Goal: Task Accomplishment & Management: Complete application form

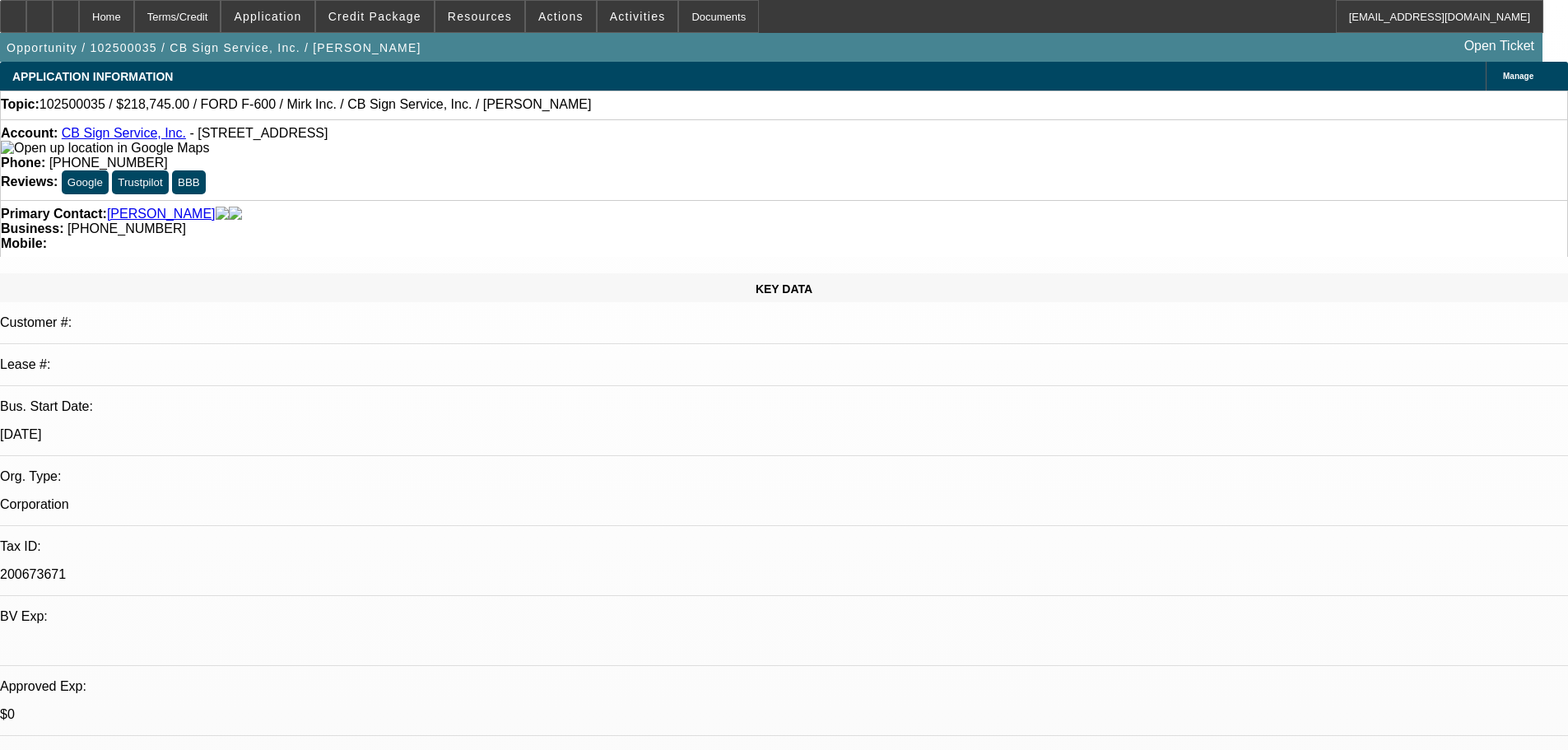
select select "0"
select select "3"
select select "0"
select select "6"
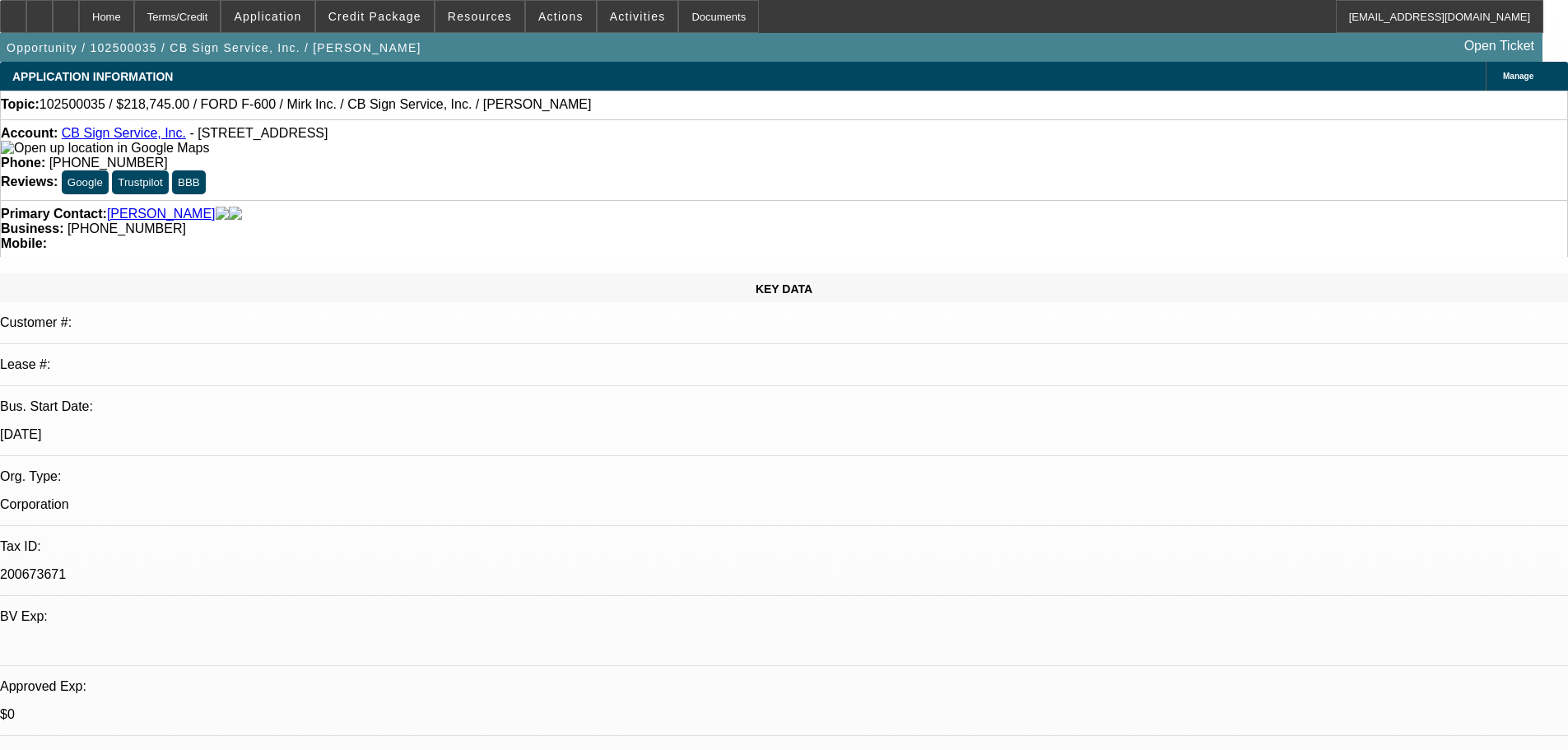
select select "0"
select select "3"
select select "0"
select select "6"
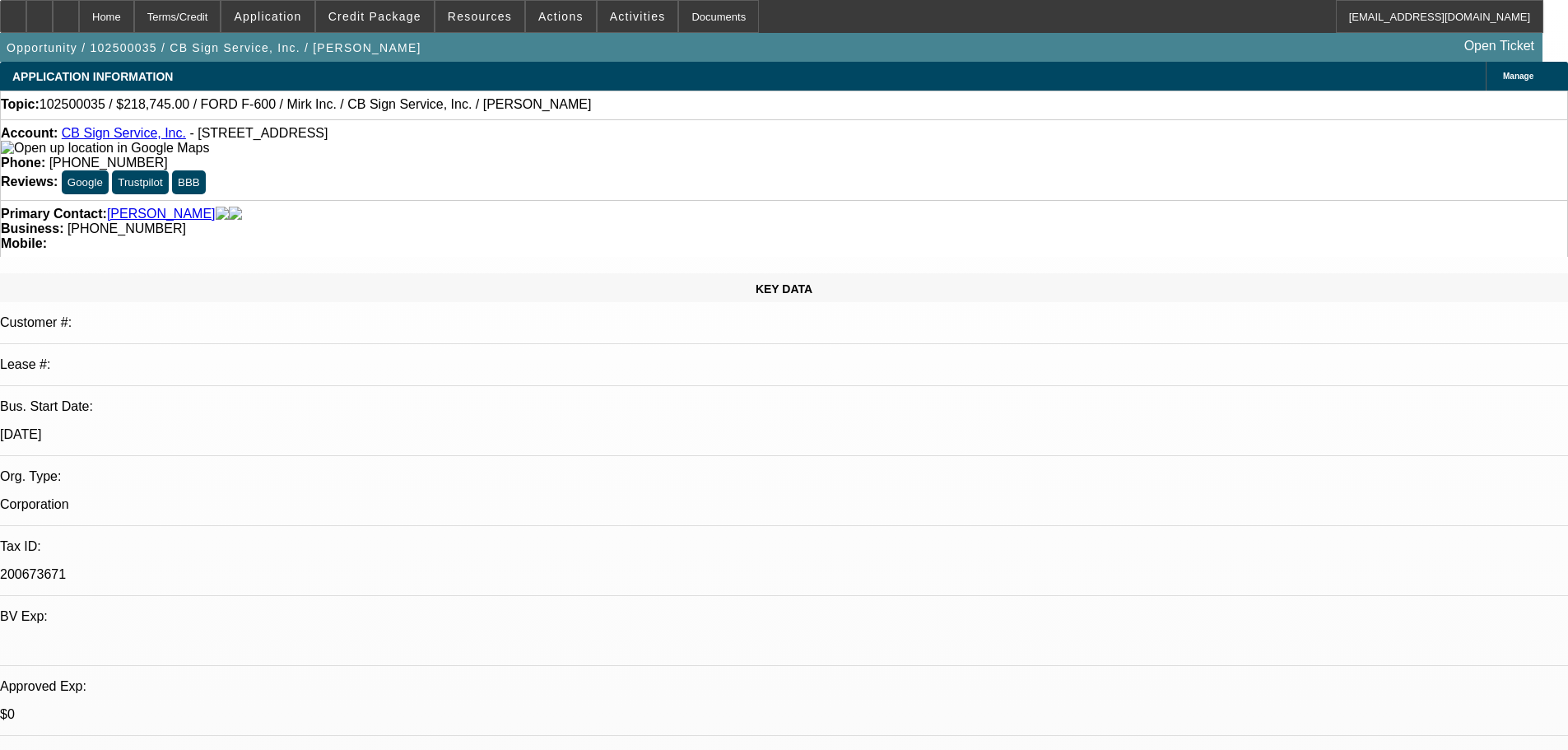
select select "0"
select select "3"
select select "0"
select select "6"
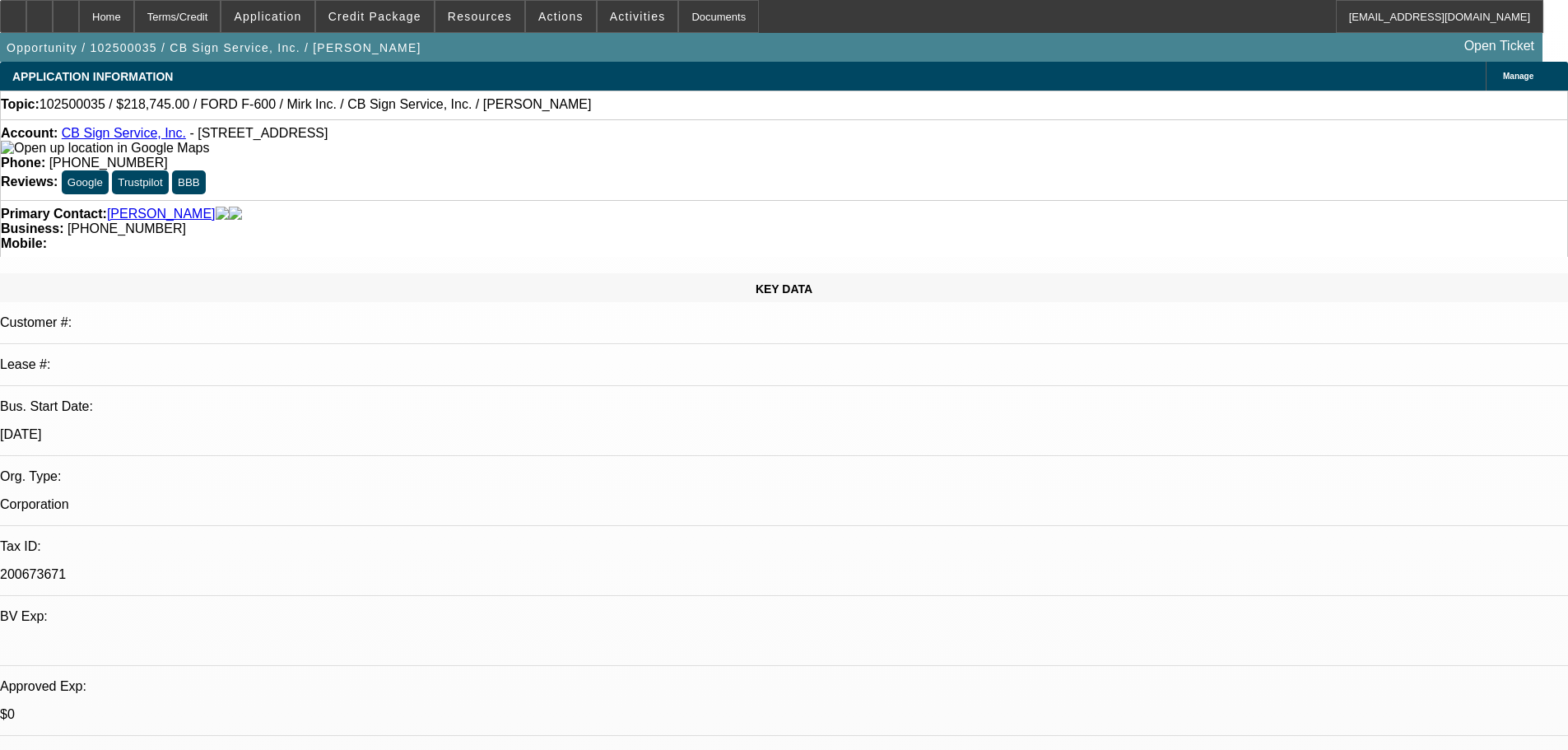
select select "0"
select select "3"
select select "0"
select select "6"
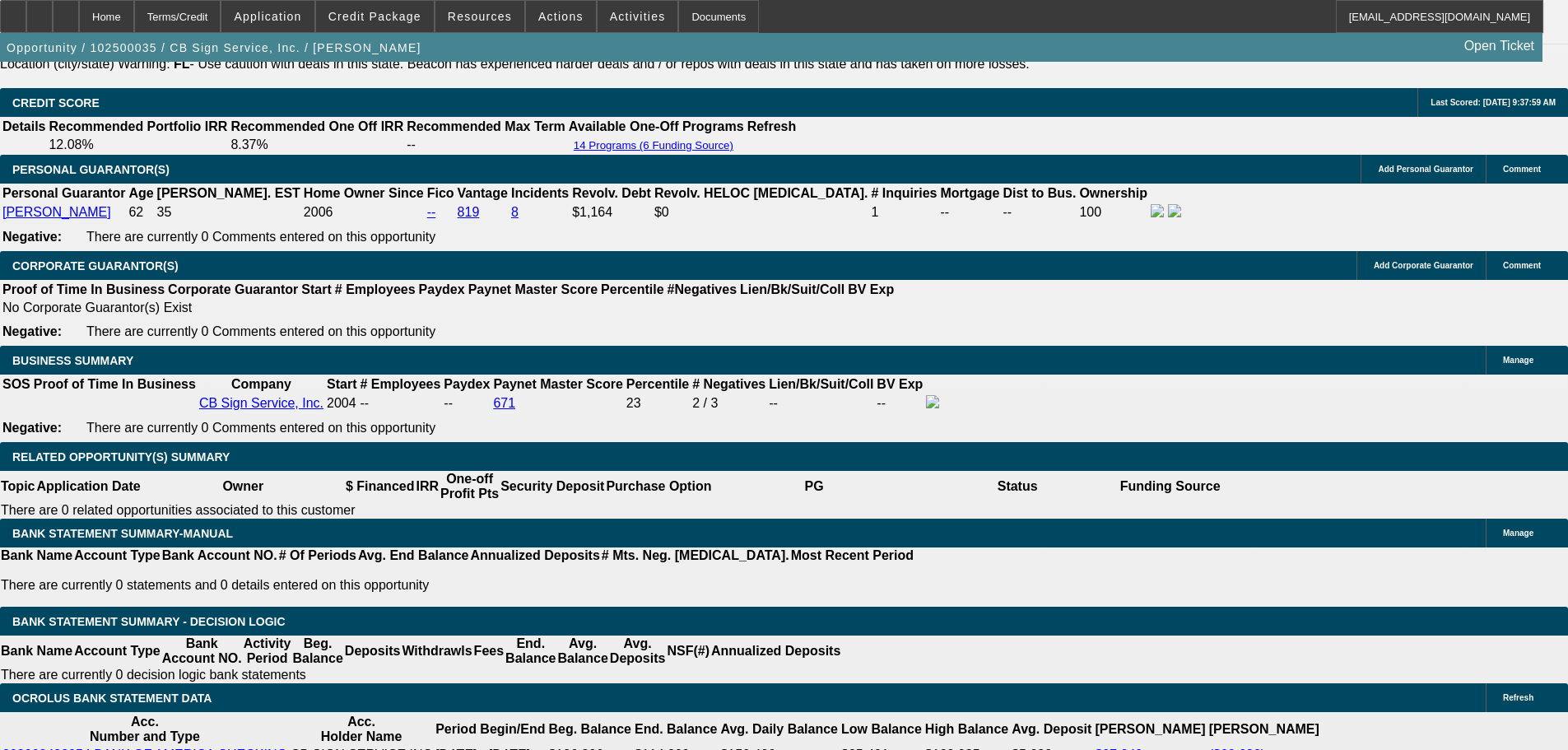
scroll to position [2455, 0]
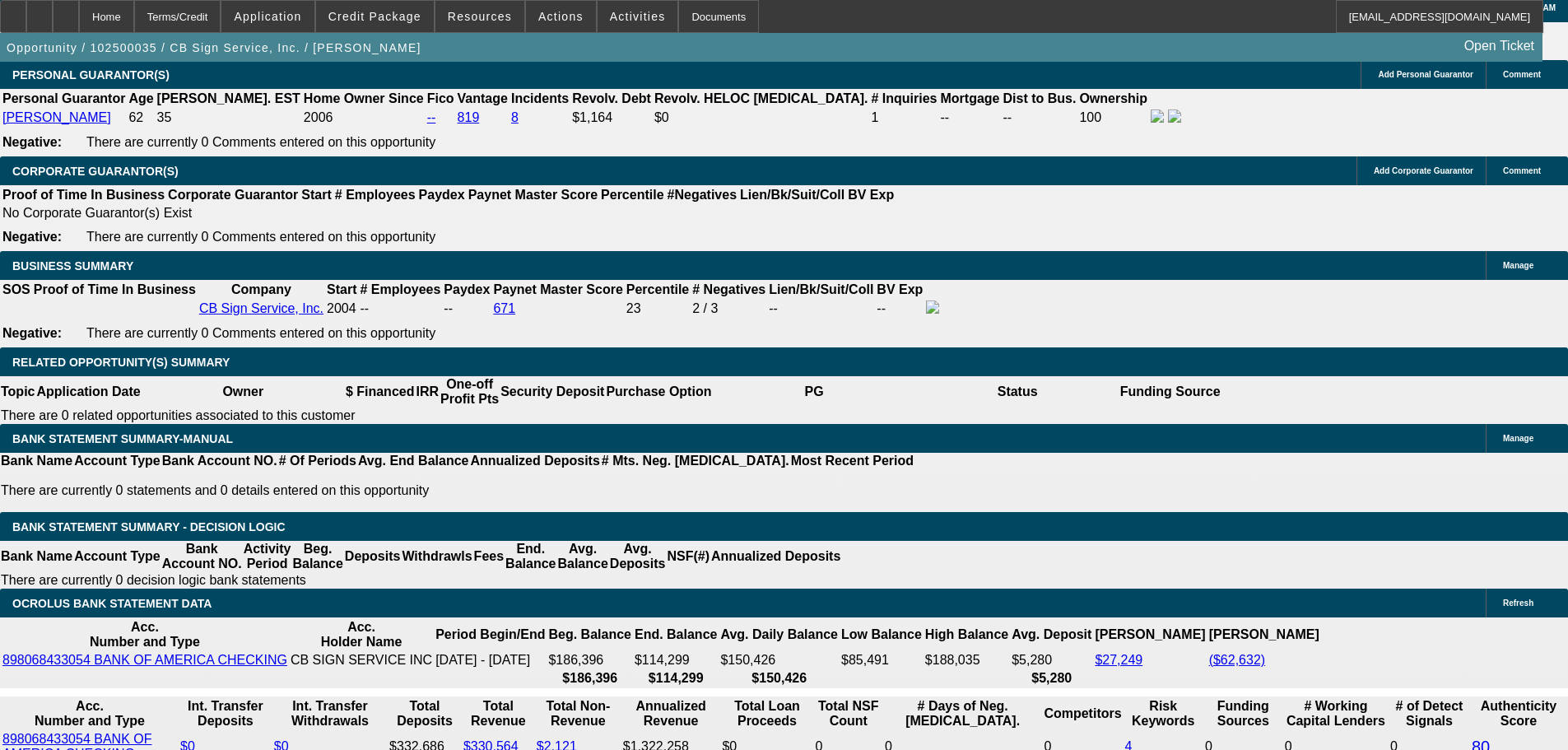
drag, startPoint x: 276, startPoint y: 394, endPoint x: 526, endPoint y: 365, distance: 251.7
type input "$0.00"
type input "UNKNOWN"
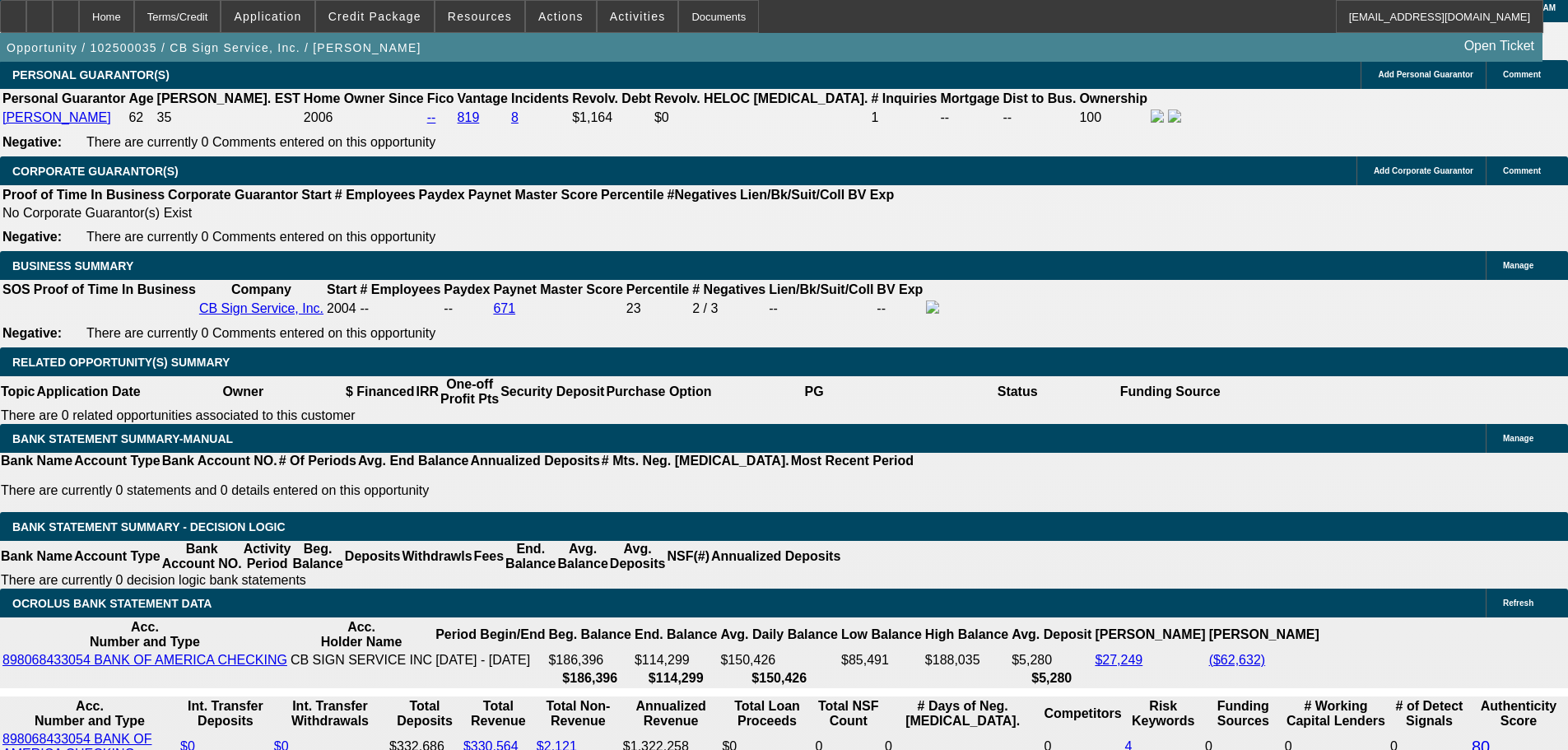
drag, startPoint x: 168, startPoint y: 446, endPoint x: 161, endPoint y: 453, distance: 9.9
drag, startPoint x: 306, startPoint y: 529, endPoint x: 403, endPoint y: 529, distance: 97.0
type input "3"
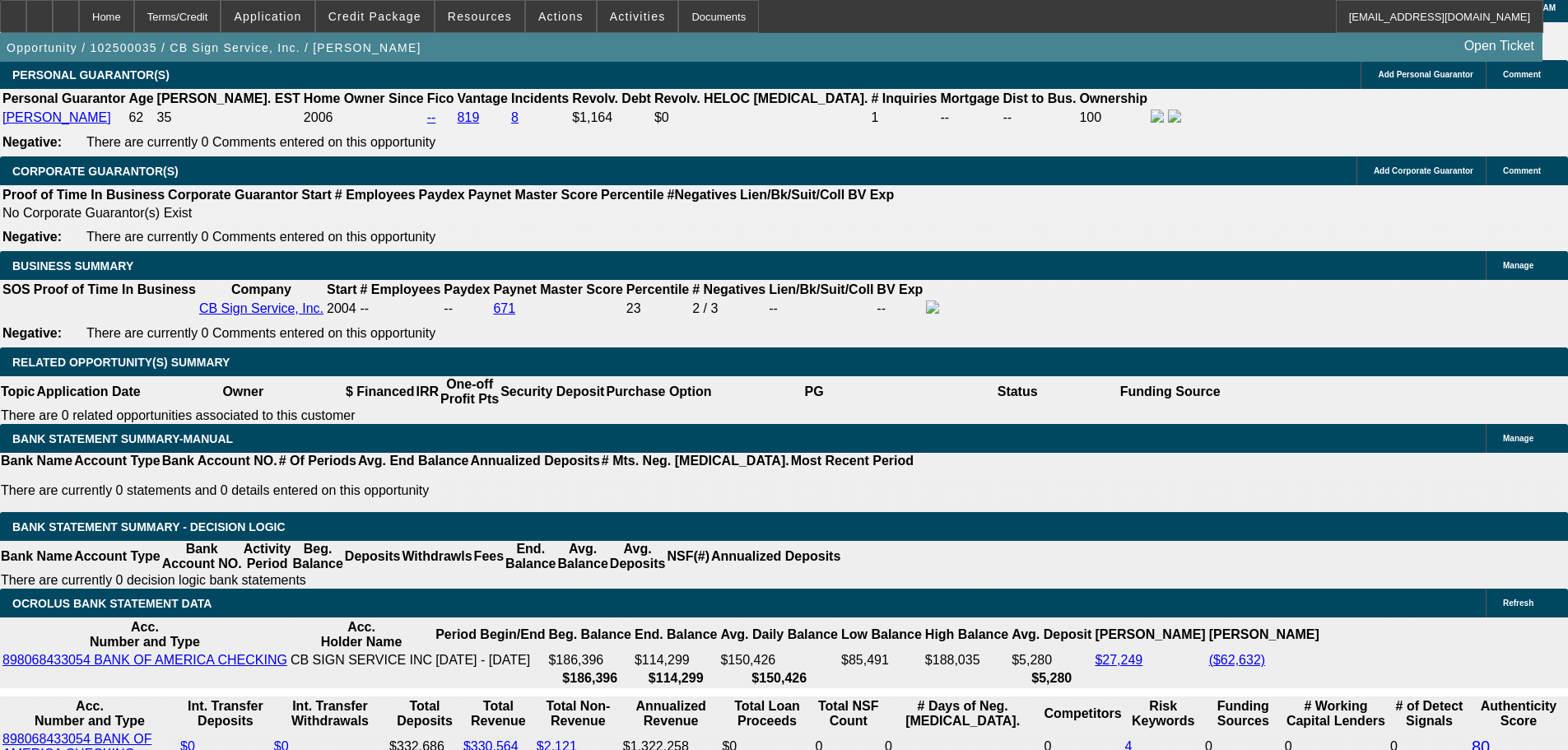
type input "3986"
type input "8.9"
type input "$3,986.88"
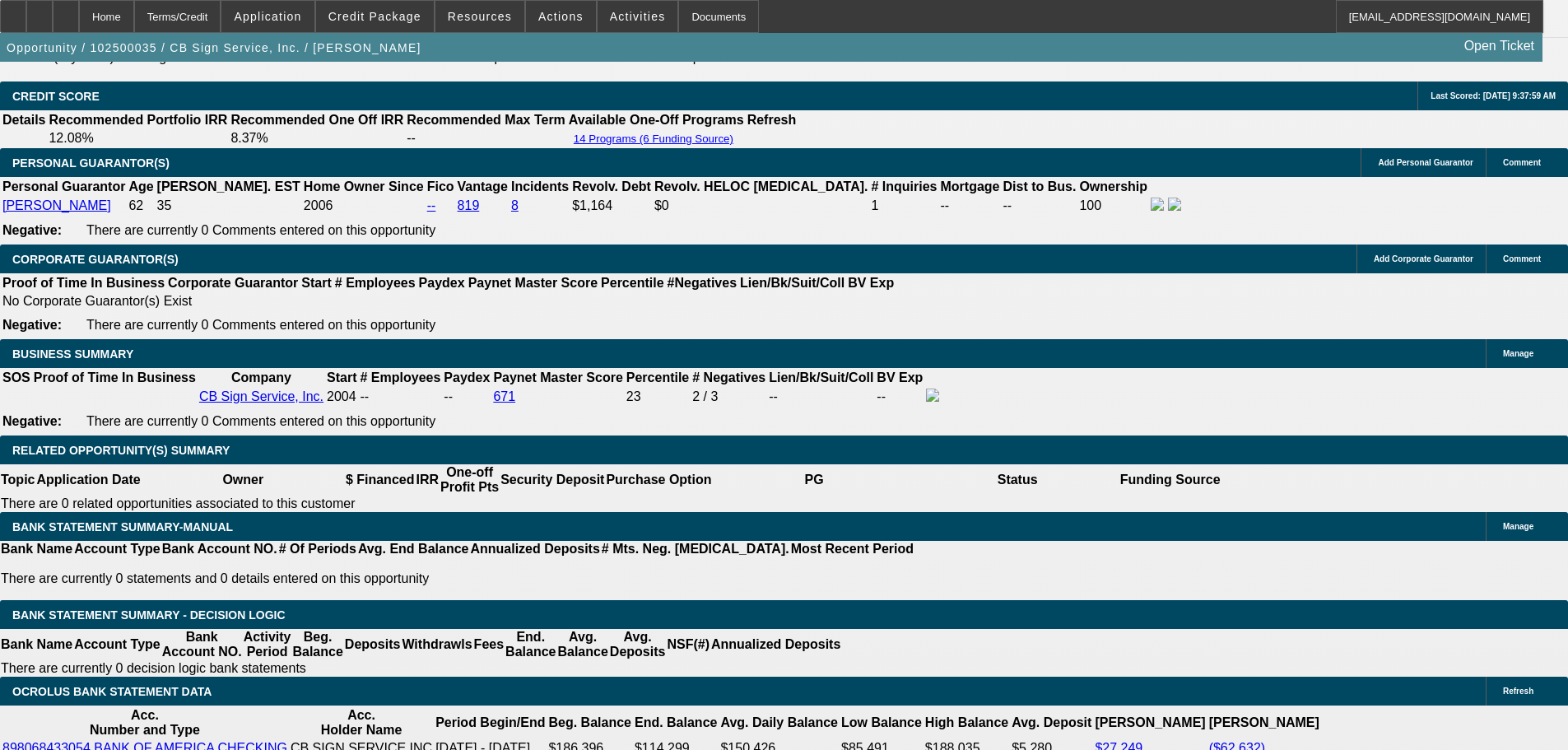
scroll to position [2208, 0]
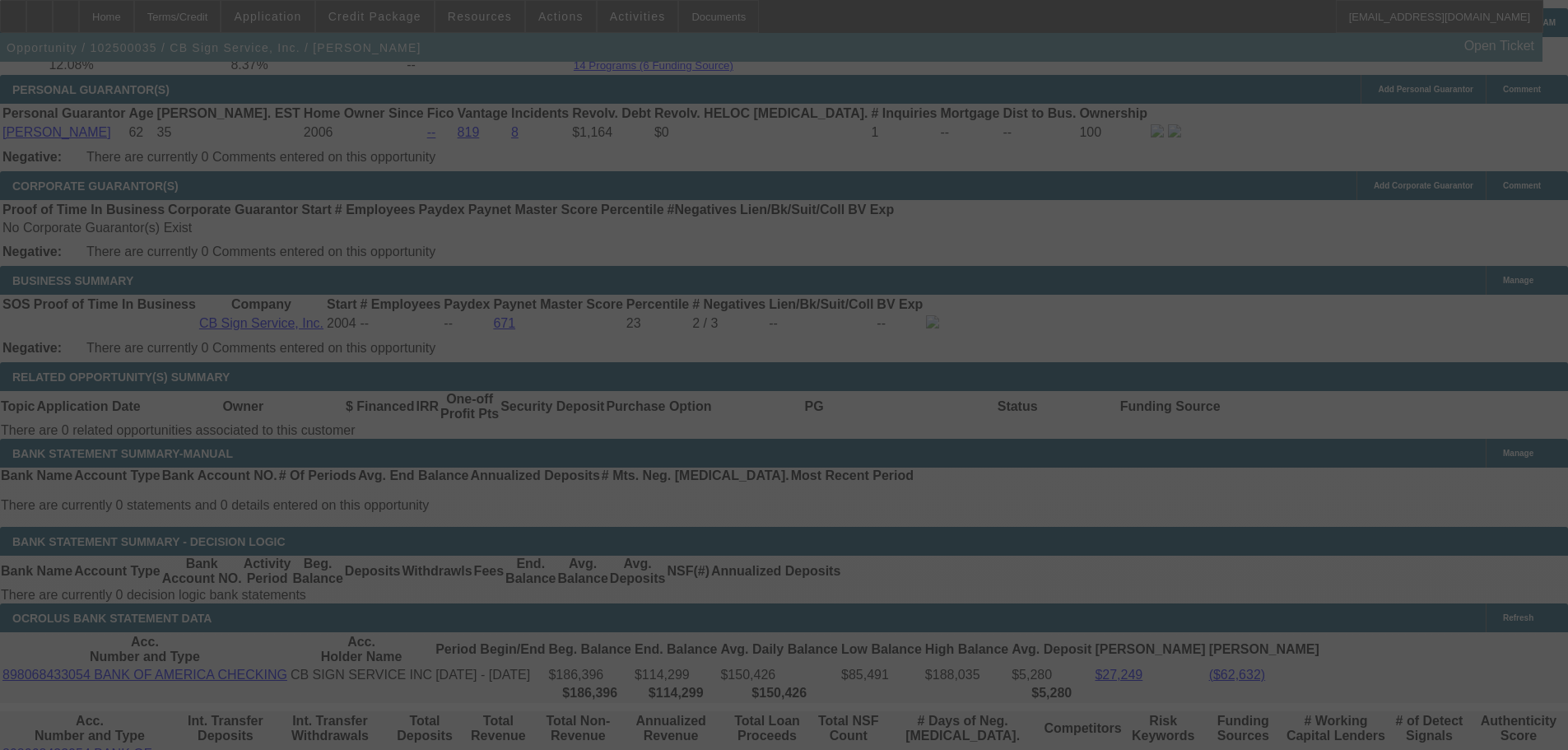
scroll to position [2455, 0]
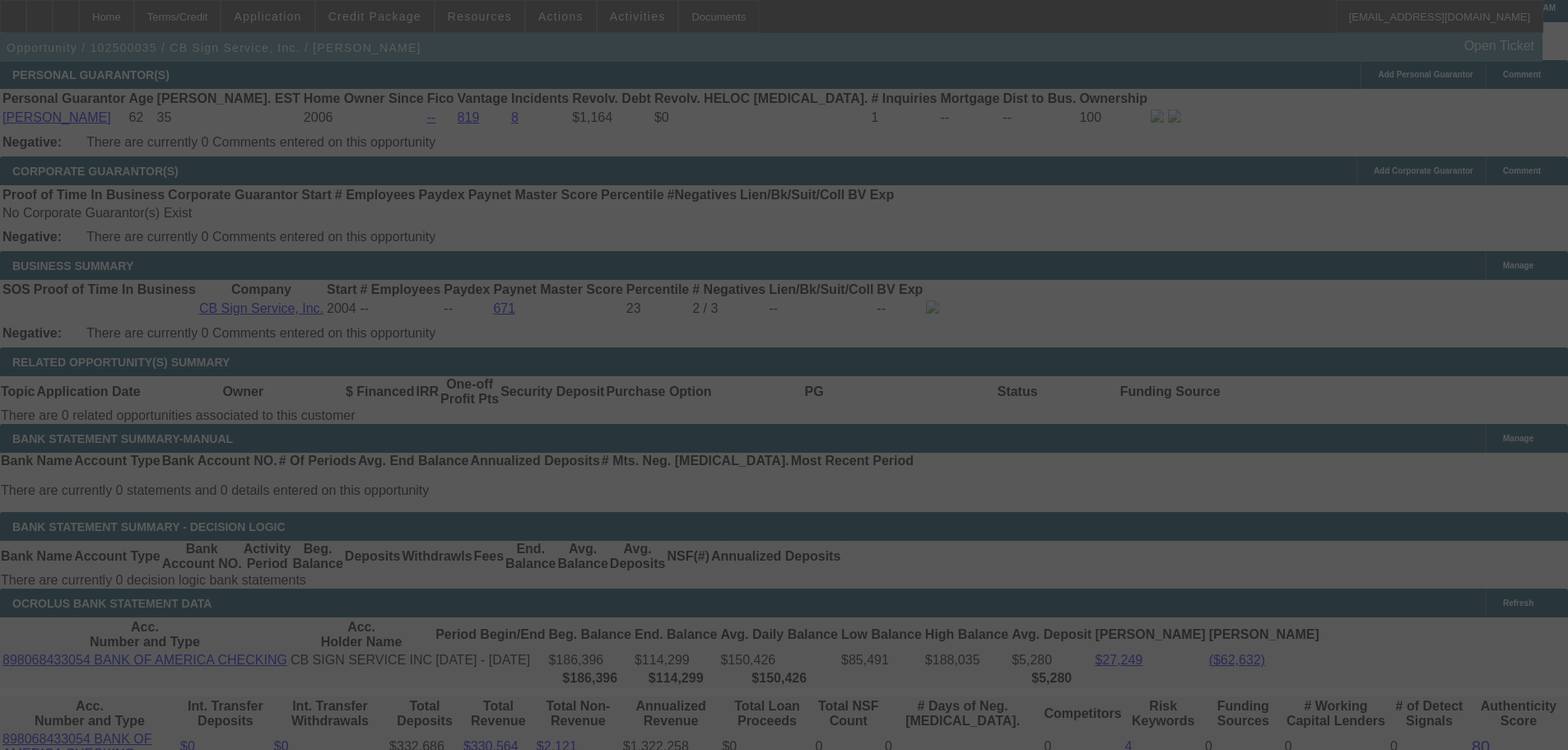
select select "0"
select select "3"
select select "0"
select select "6"
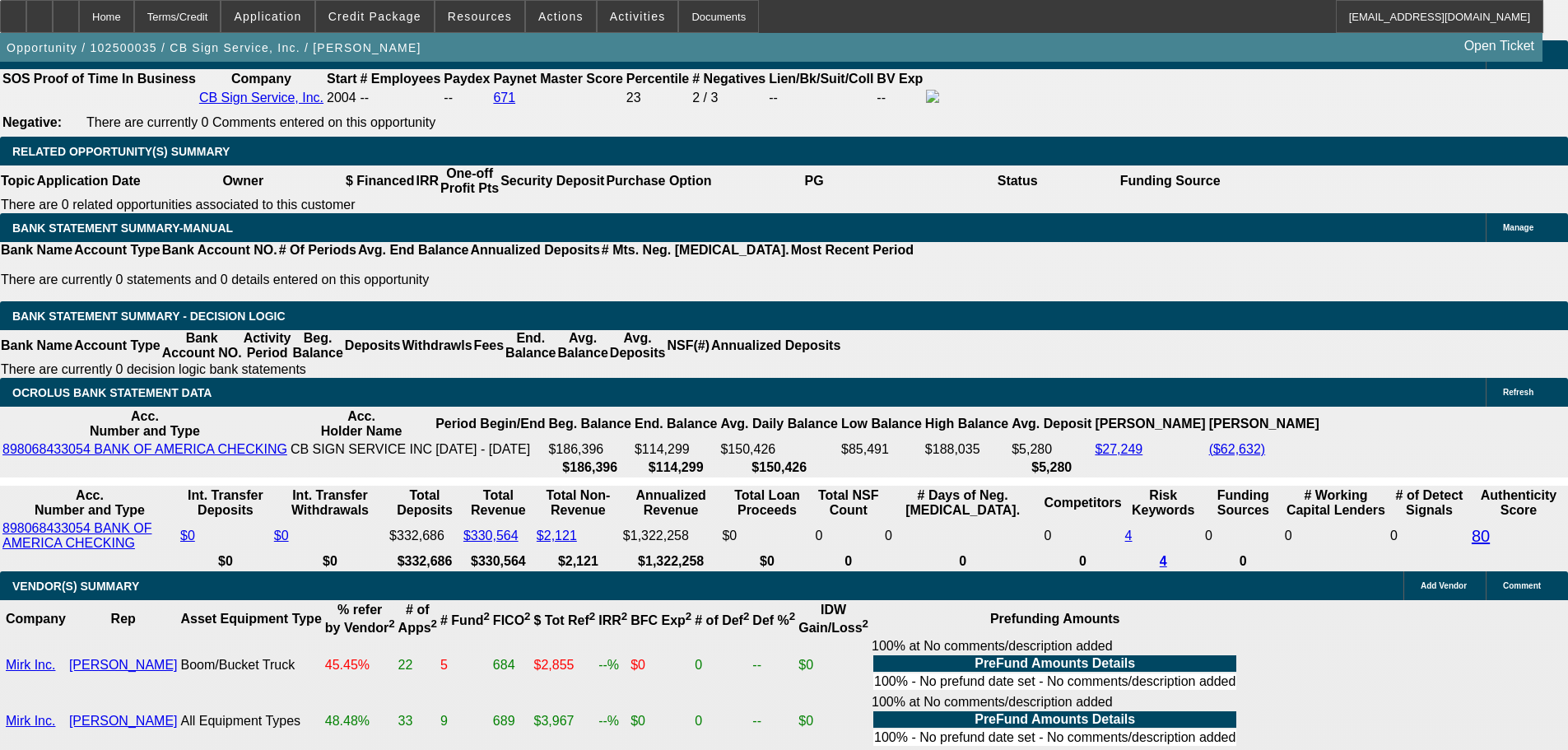
scroll to position [2537, 0]
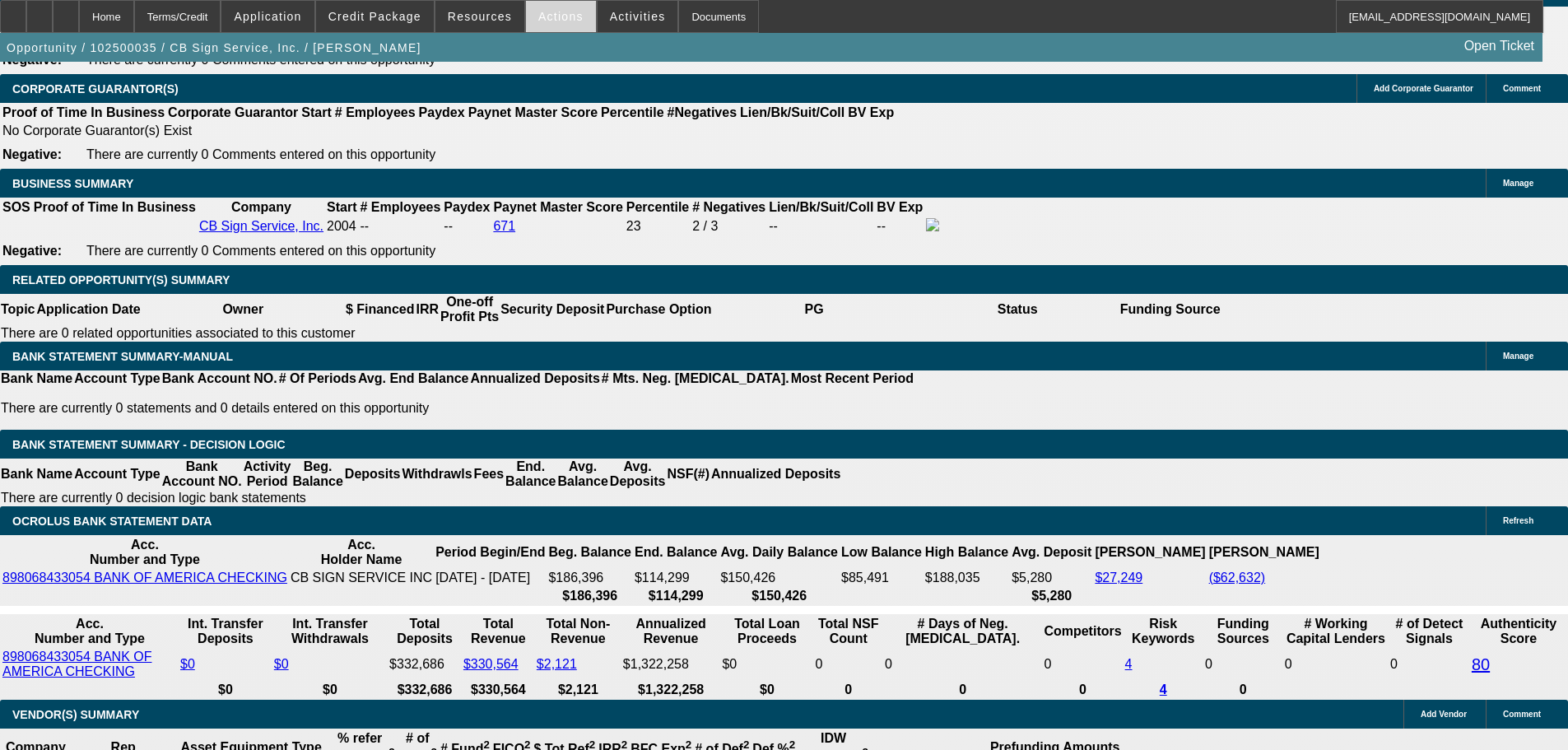
click at [543, 26] on span at bounding box center [561, 16] width 70 height 39
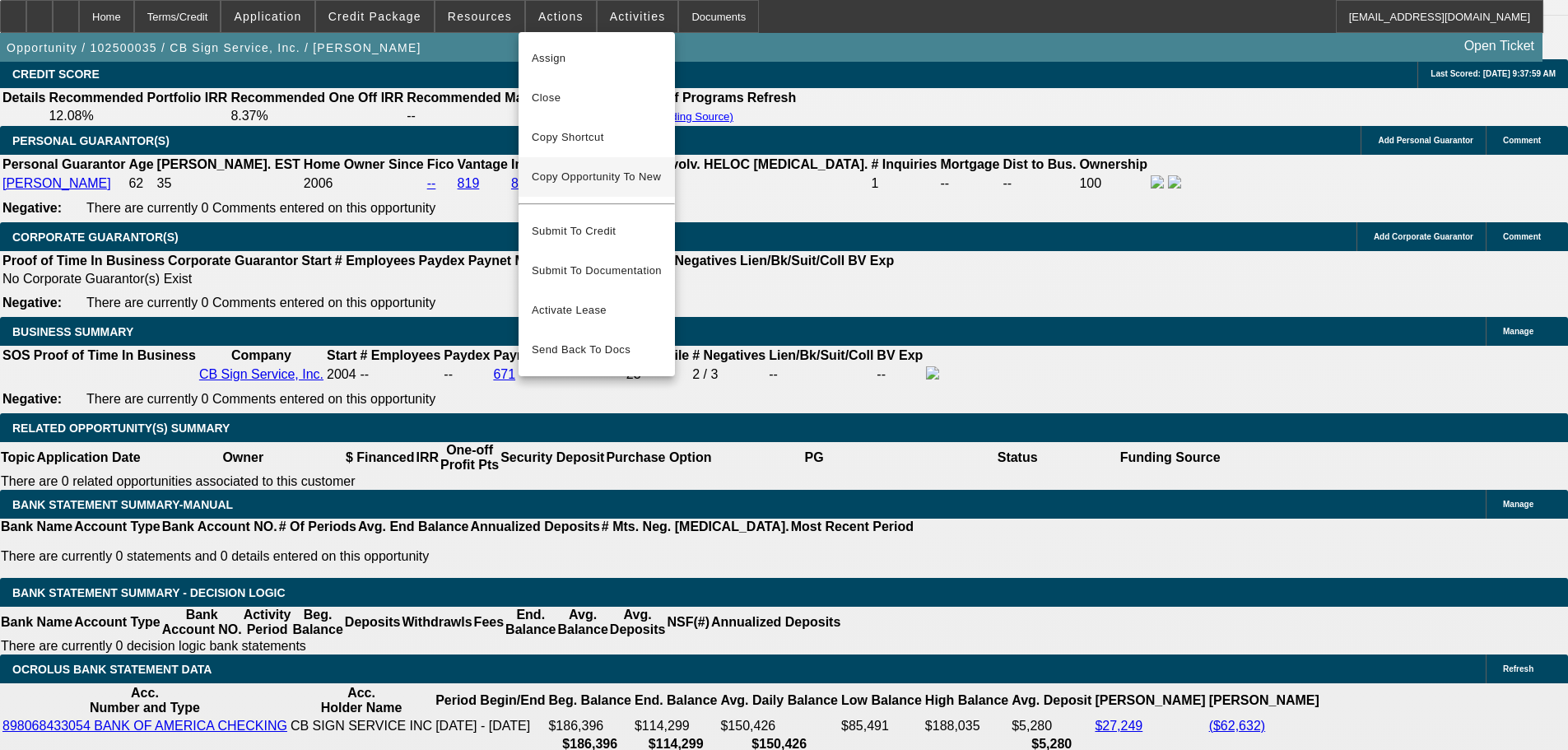
scroll to position [2372, 0]
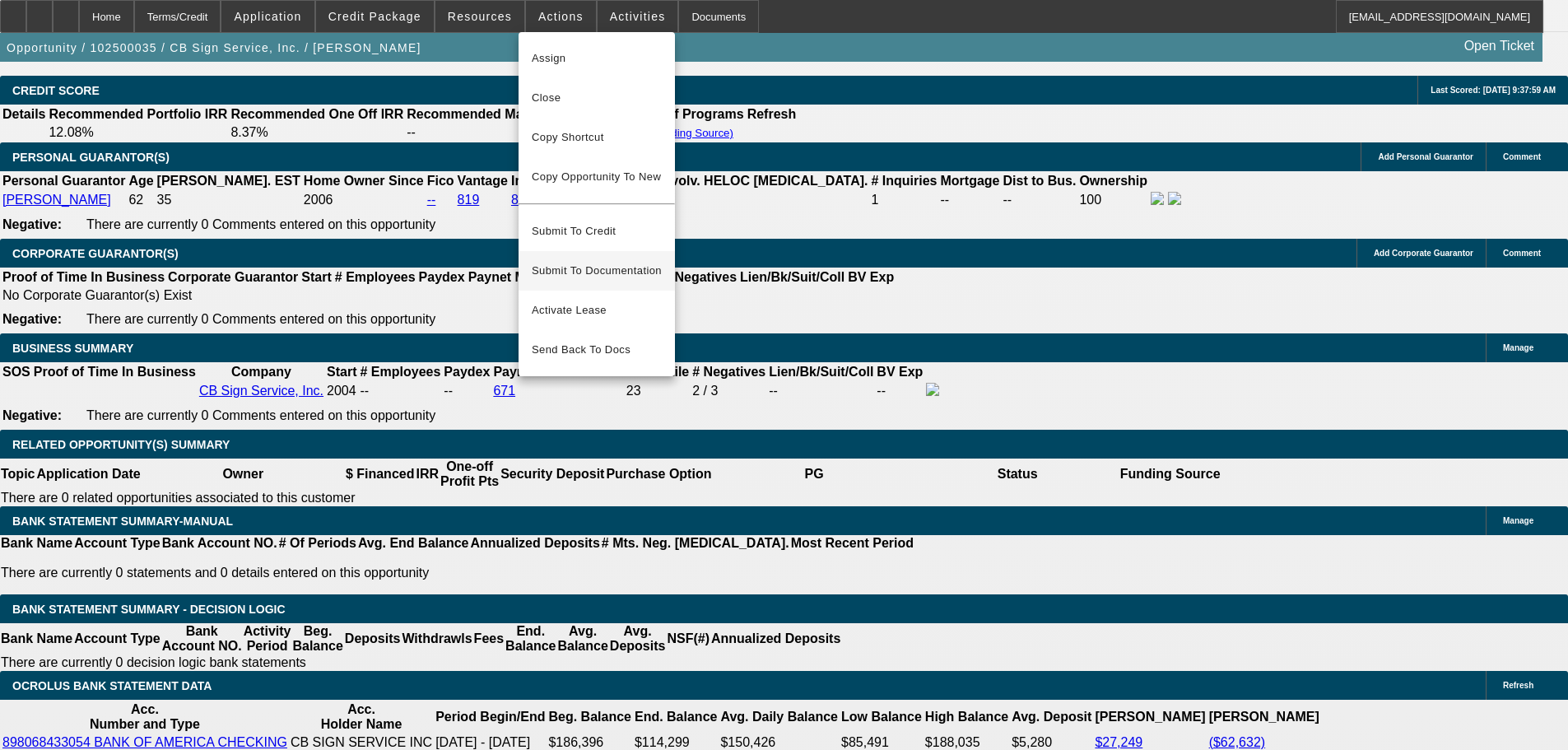
click at [595, 261] on span "Submit To Documentation" at bounding box center [596, 271] width 130 height 20
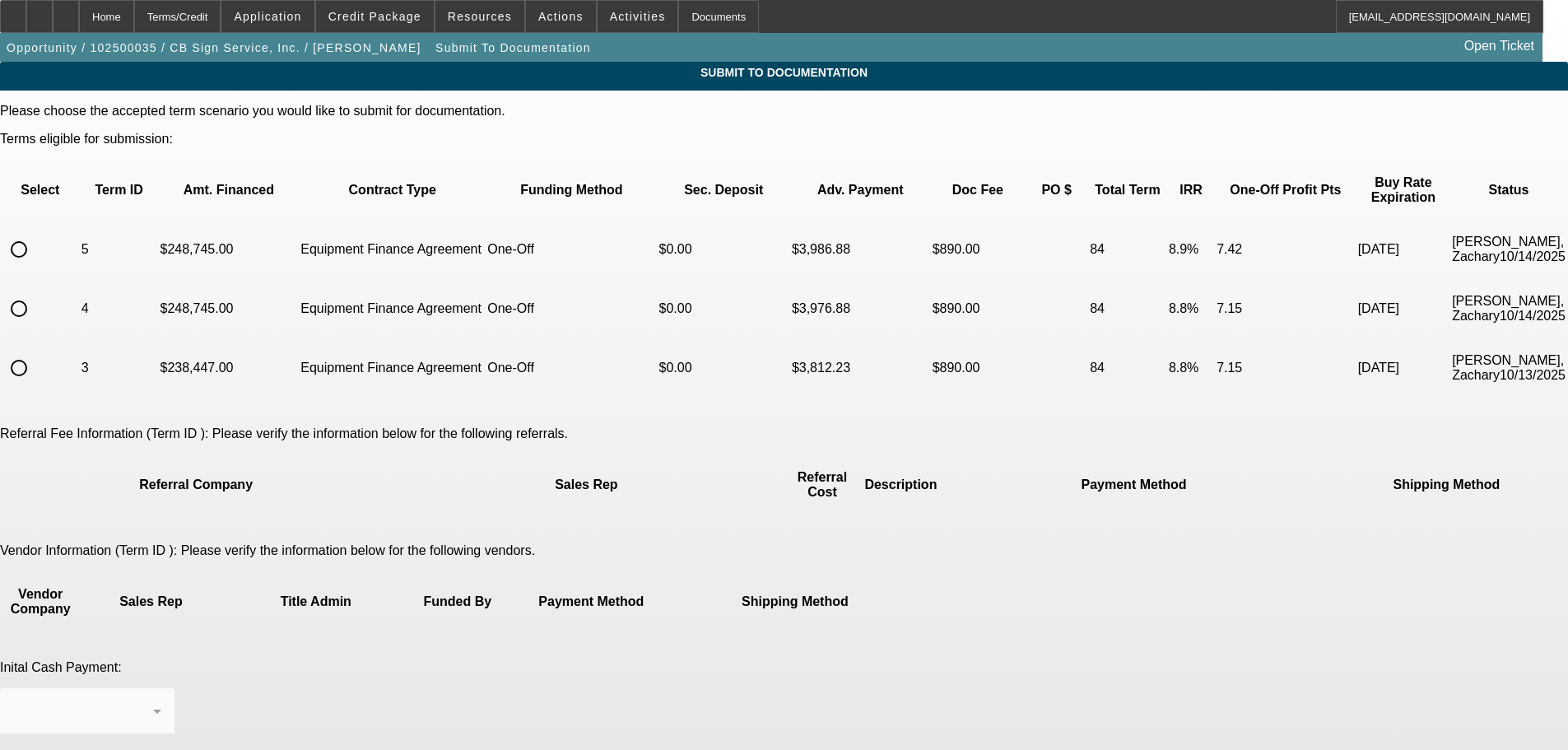
click at [35, 233] on input "radio" at bounding box center [18, 249] width 33 height 33
radio input "true"
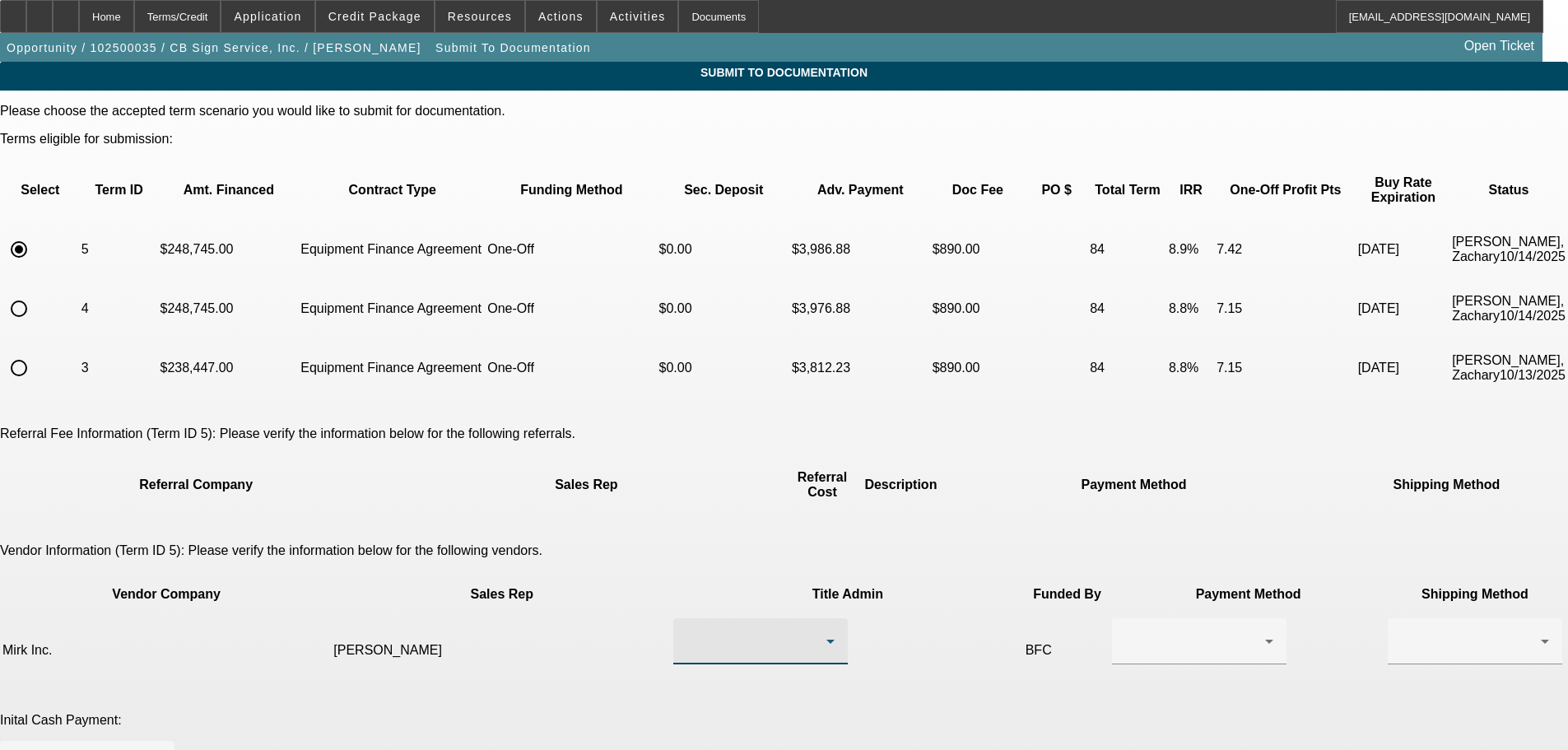
click at [755, 631] on div at bounding box center [756, 641] width 140 height 20
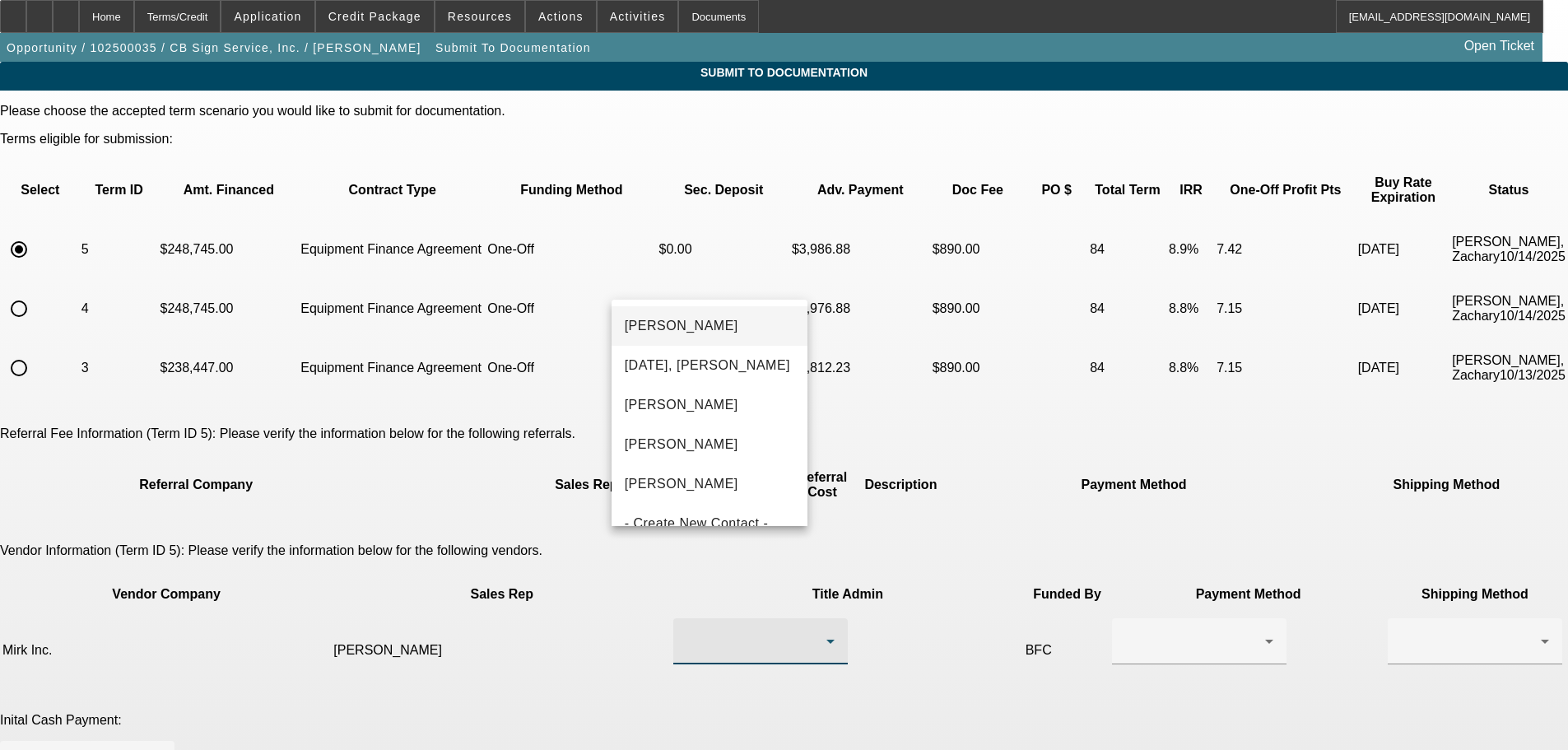
click at [699, 316] on span "[PERSON_NAME]" at bounding box center [681, 326] width 114 height 20
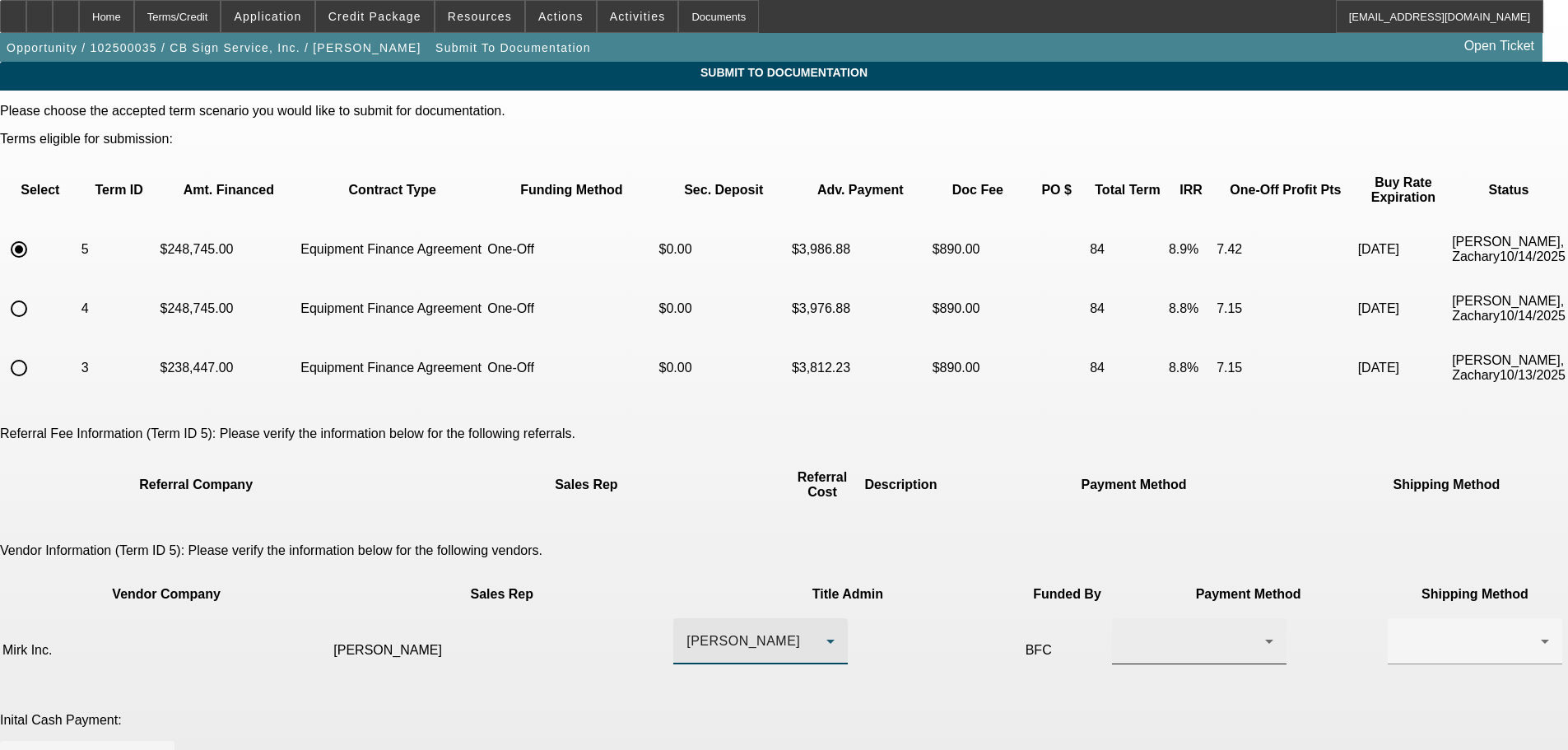
click at [1126, 631] on div at bounding box center [1195, 641] width 140 height 20
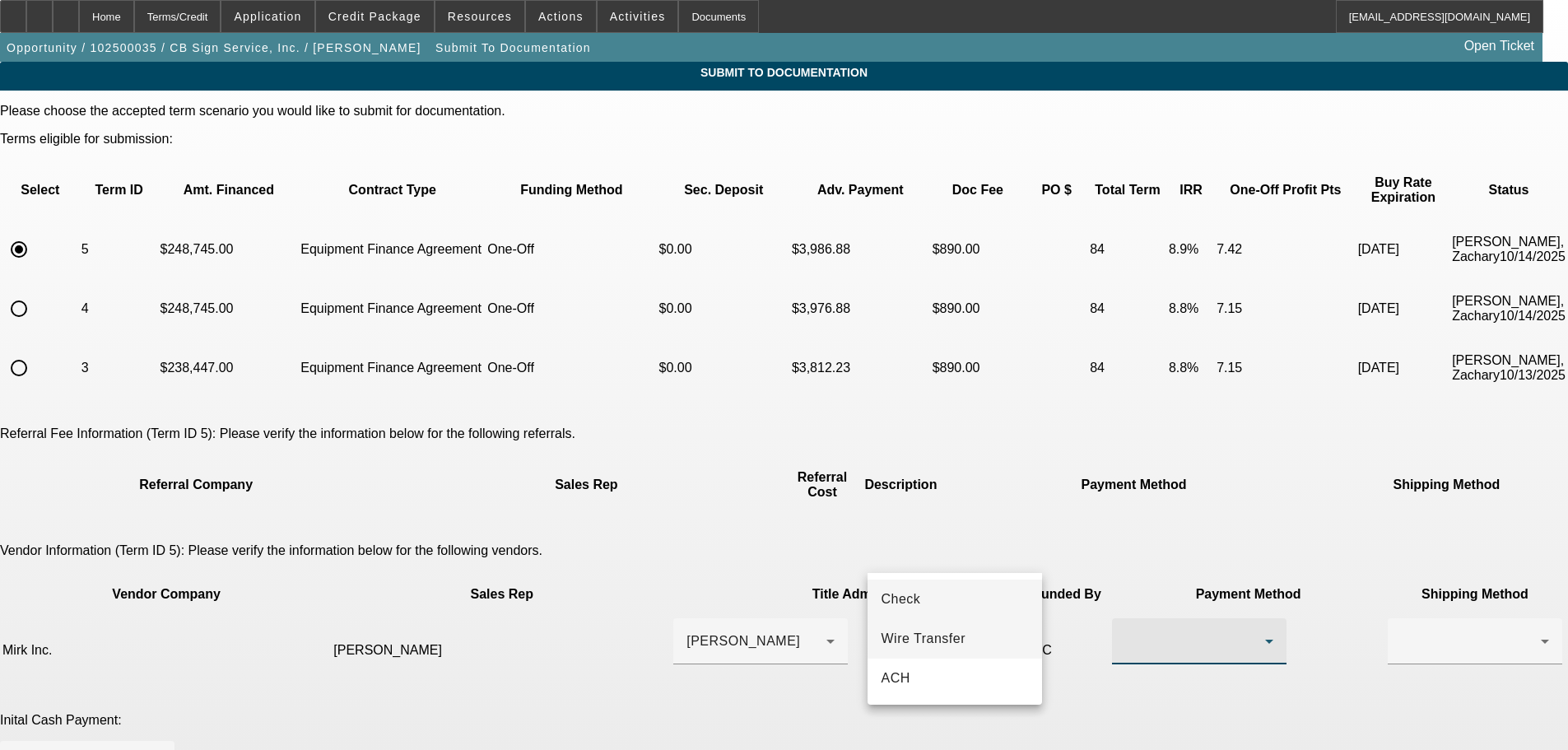
click at [929, 638] on span "Wire Transfer" at bounding box center [923, 639] width 85 height 20
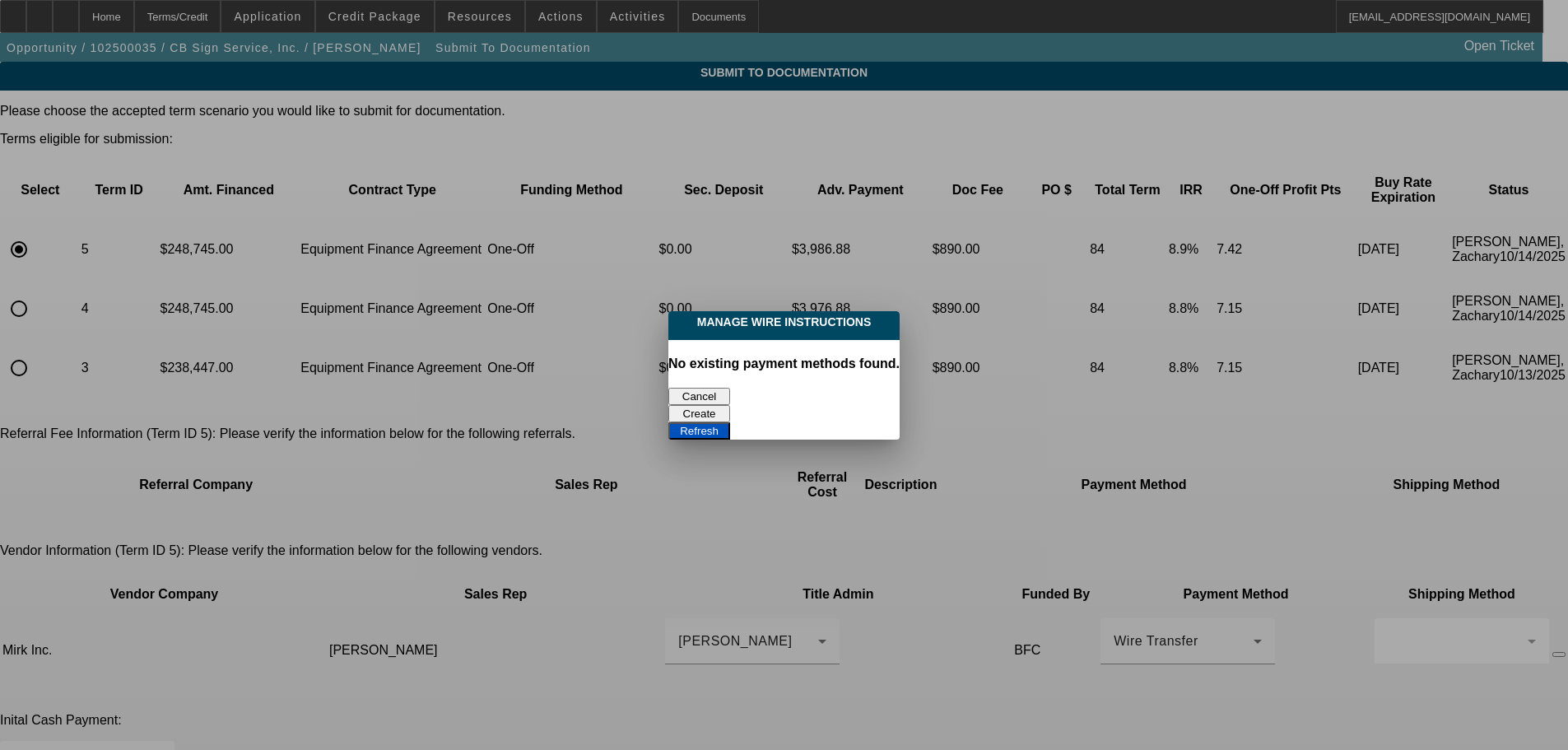
click at [706, 388] on button "Cancel" at bounding box center [699, 396] width 62 height 18
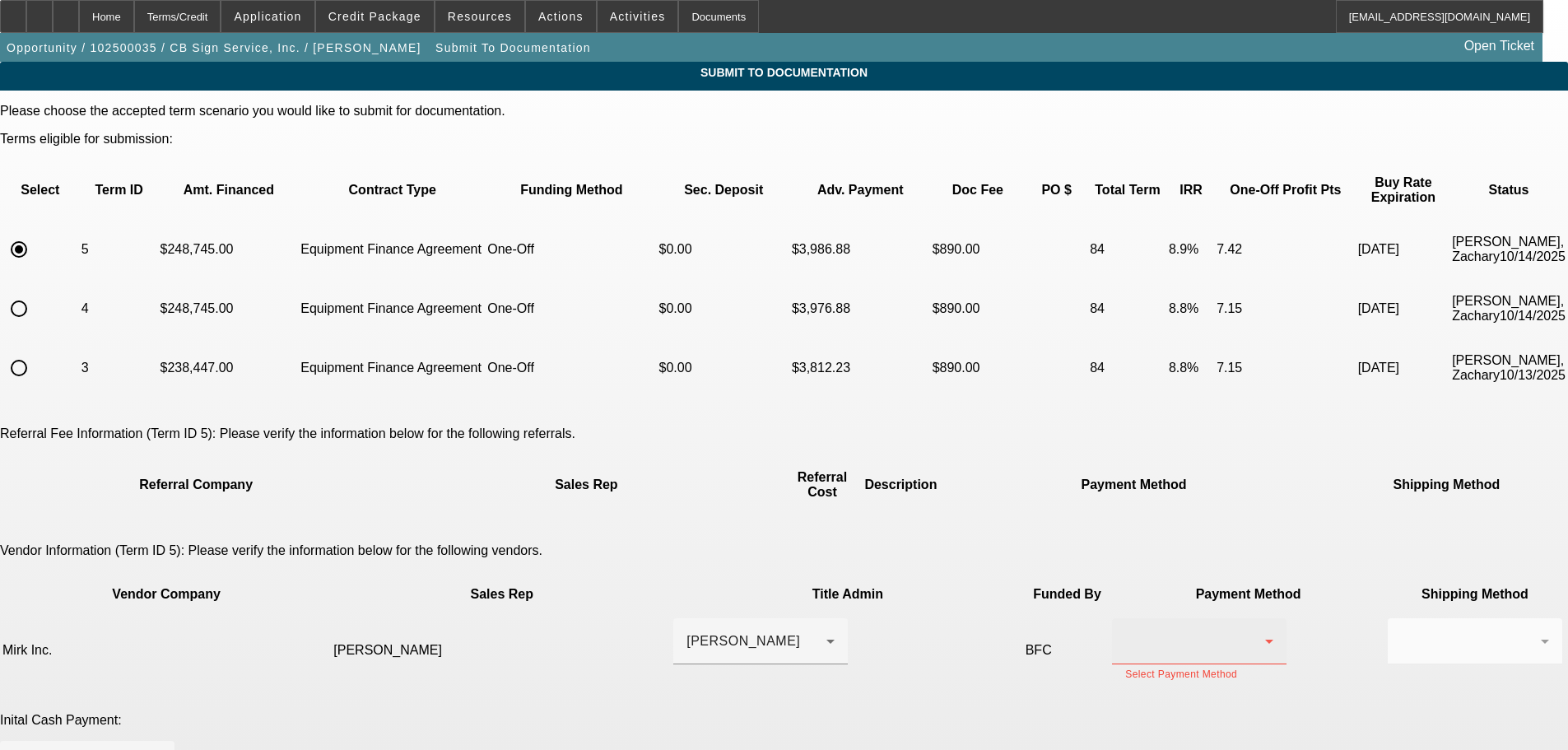
click at [1126, 631] on div at bounding box center [1195, 641] width 140 height 20
click at [935, 679] on mat-option "ACH" at bounding box center [955, 678] width 174 height 39
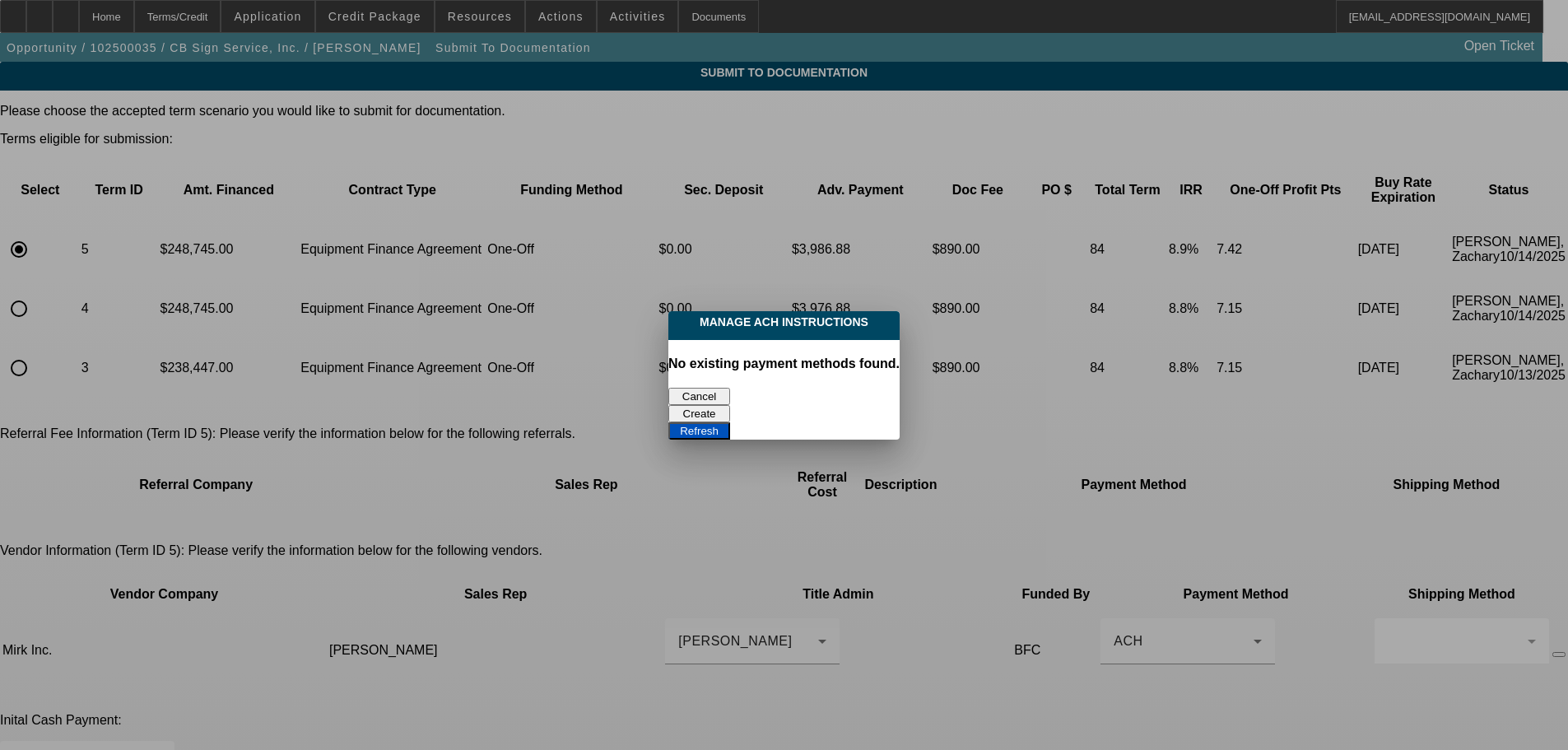
click at [712, 388] on button "Cancel" at bounding box center [699, 396] width 62 height 18
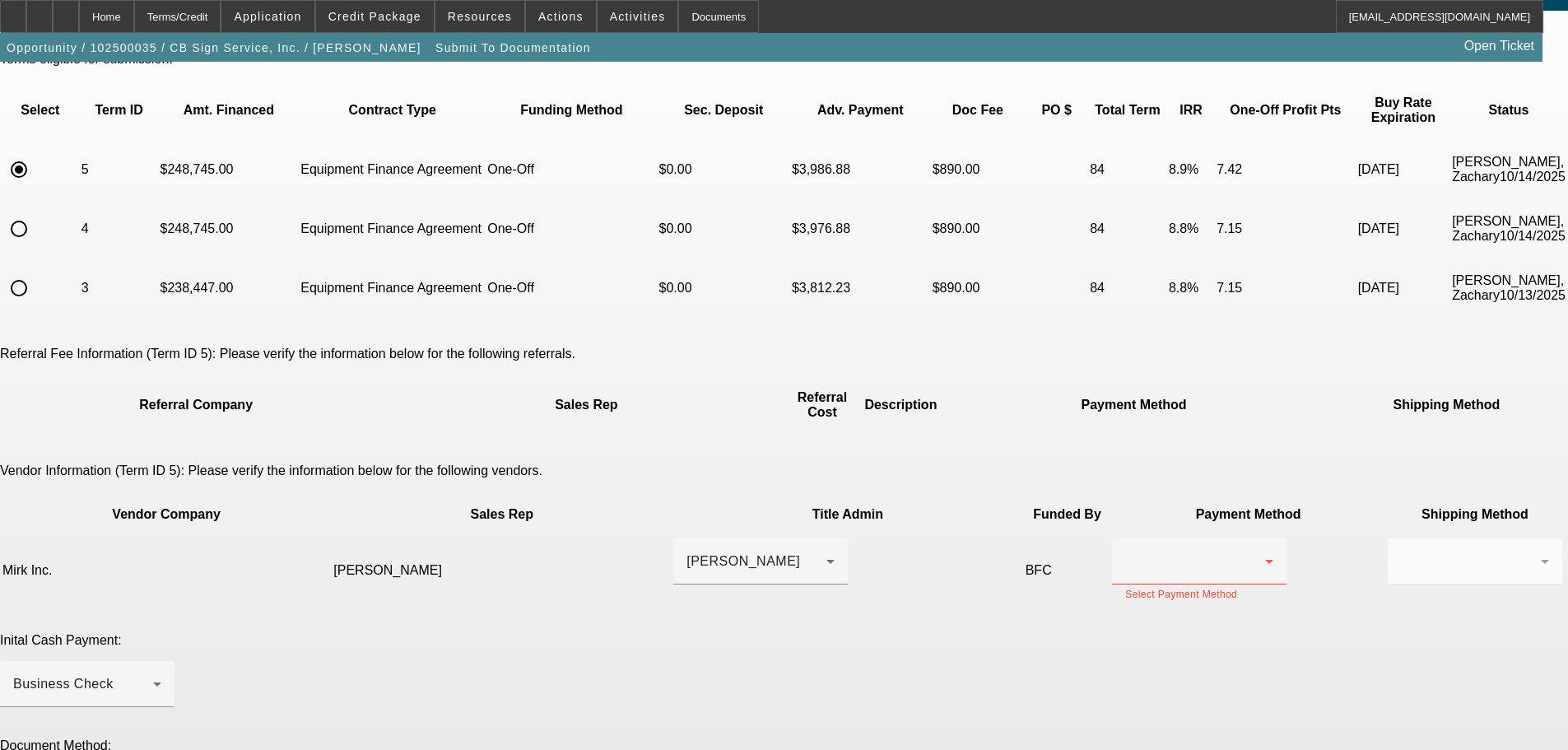
scroll to position [247, 0]
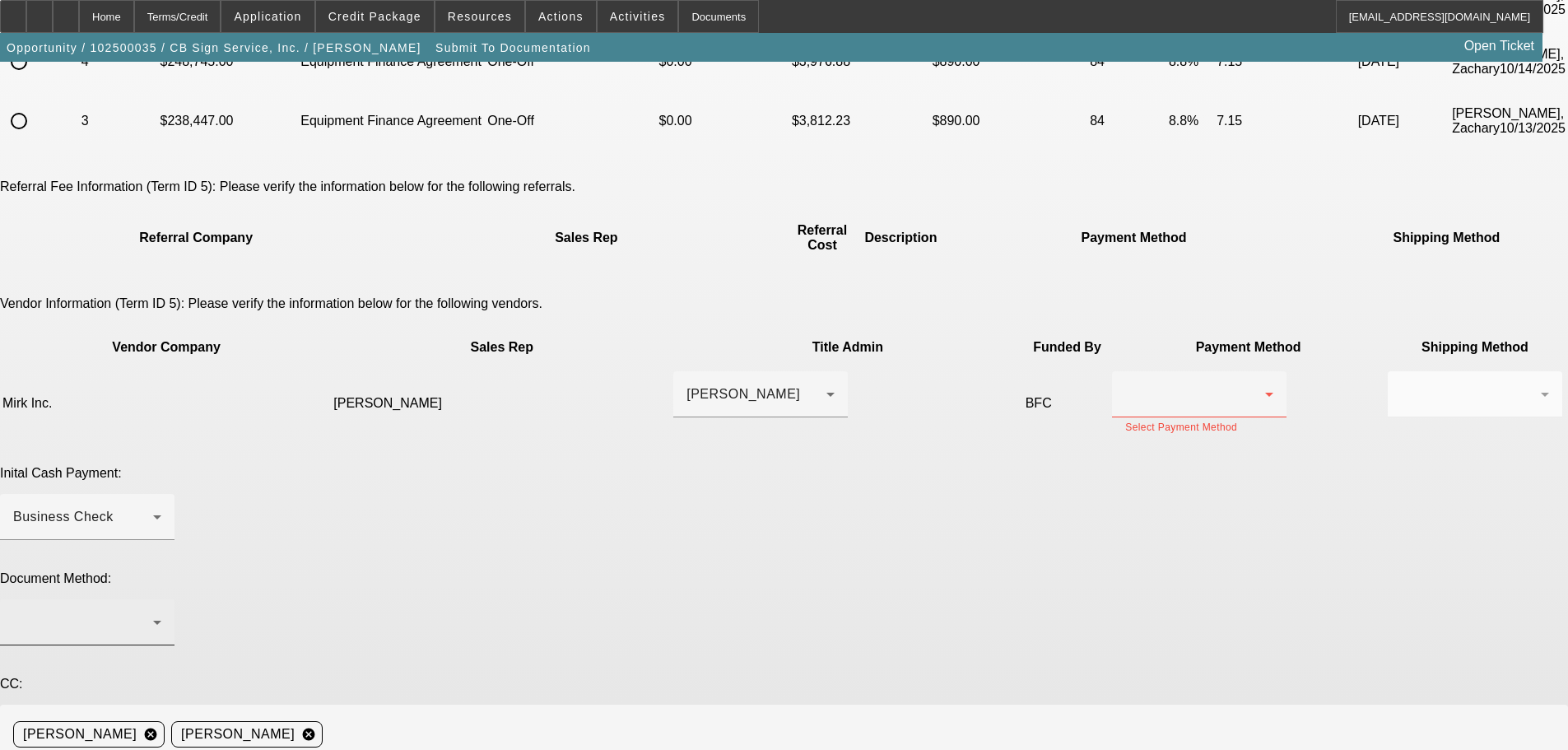
click at [153, 613] on div at bounding box center [83, 623] width 140 height 20
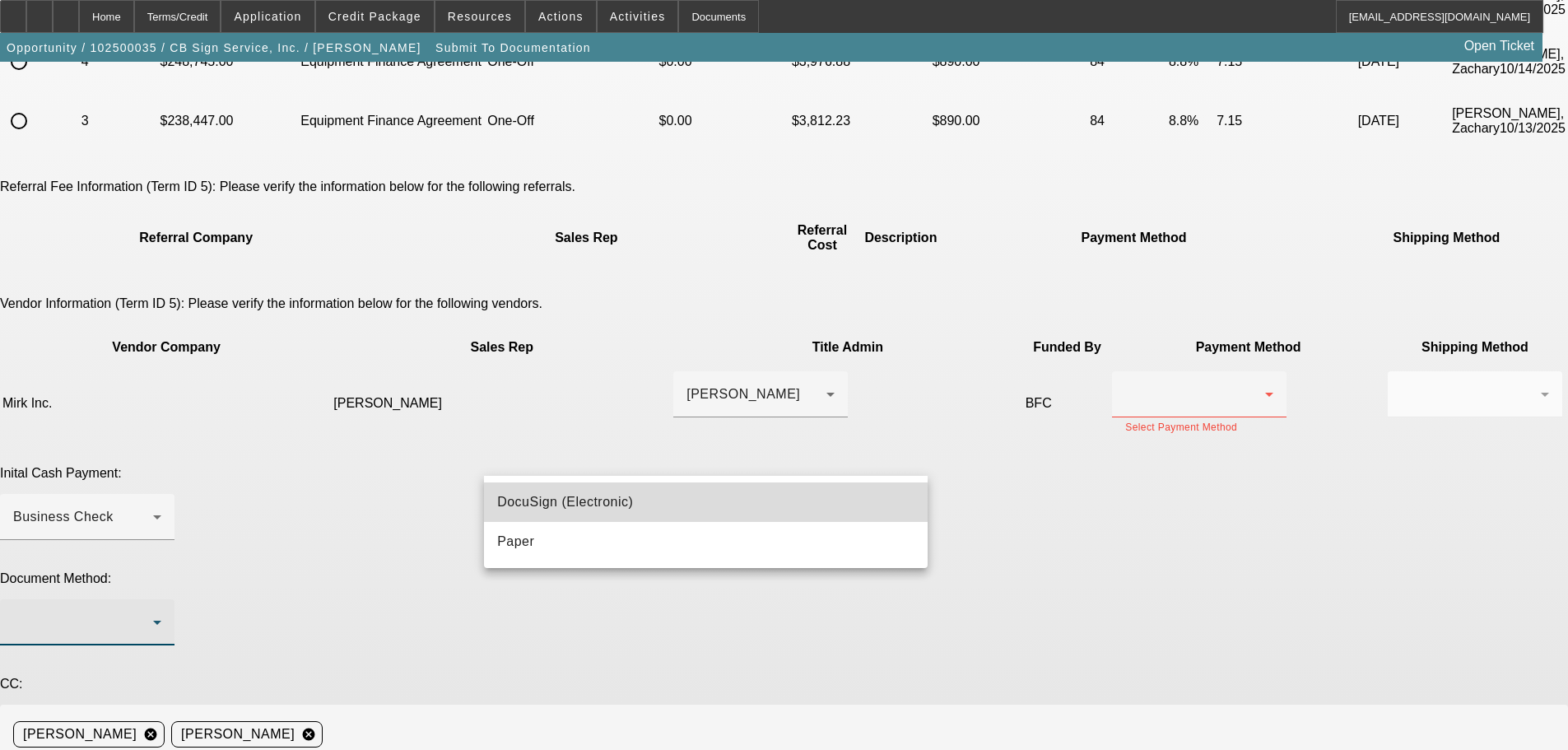
click at [551, 500] on span "DocuSign (Electronic)" at bounding box center [565, 502] width 136 height 20
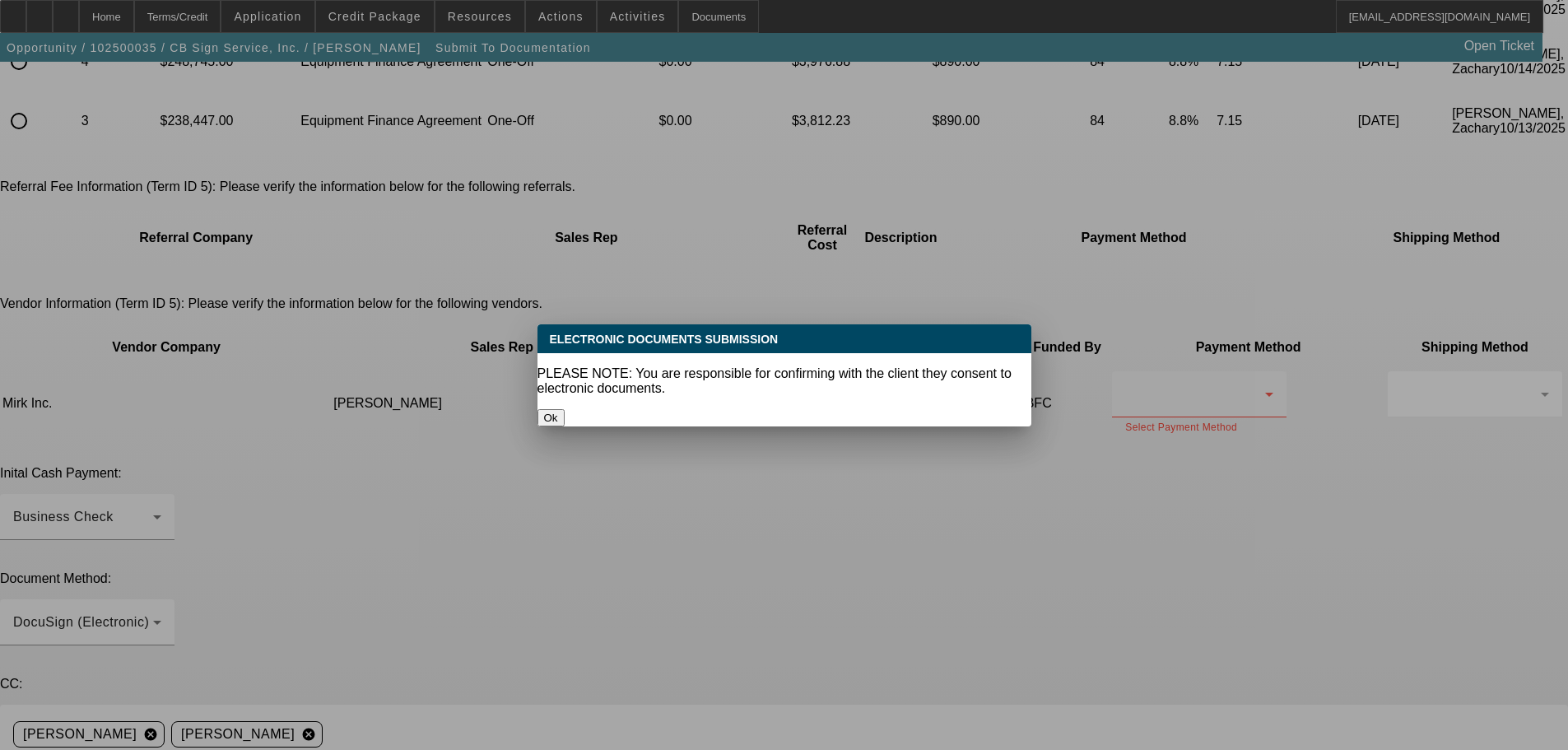
click at [565, 409] on button "Ok" at bounding box center [551, 417] width 27 height 18
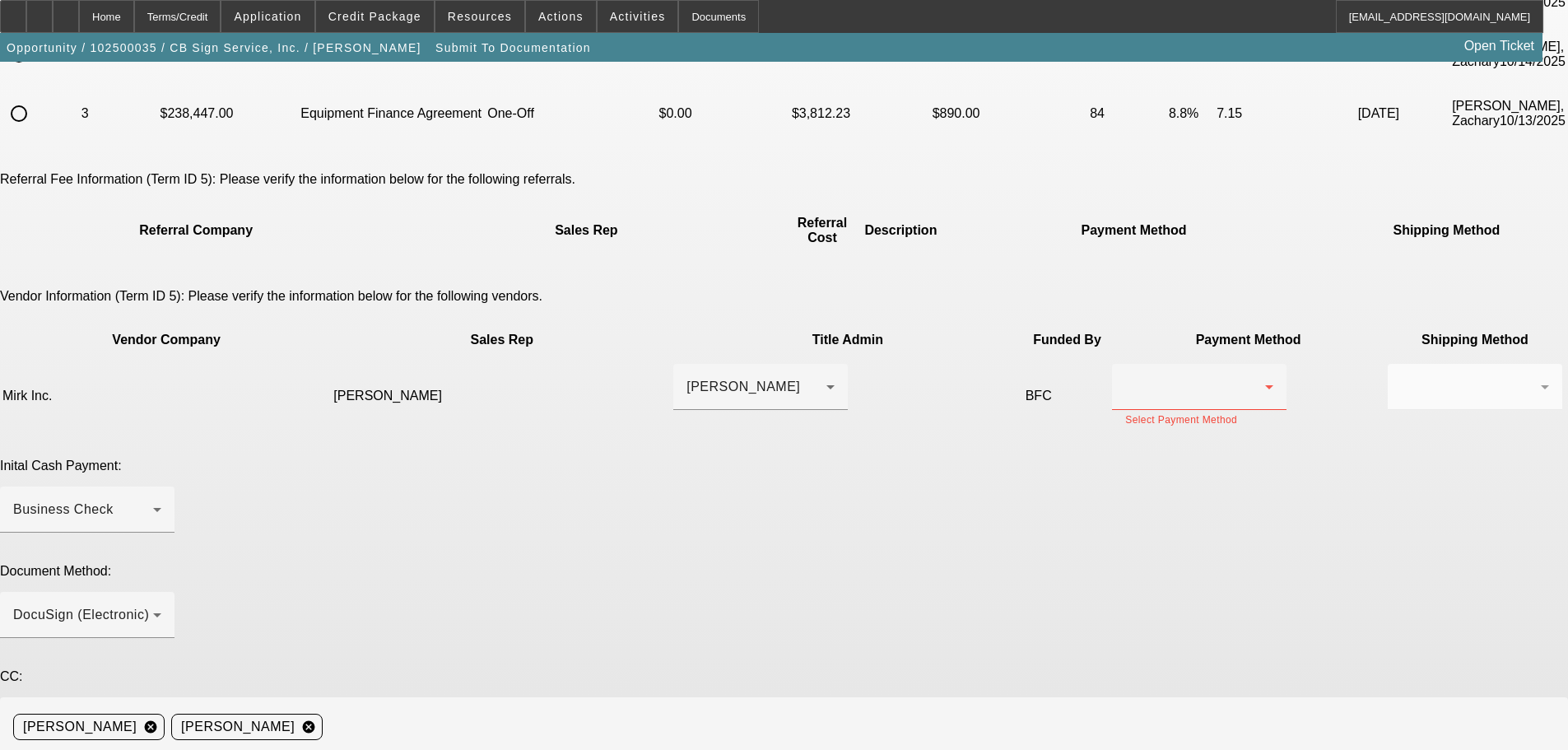
scroll to position [337, 0]
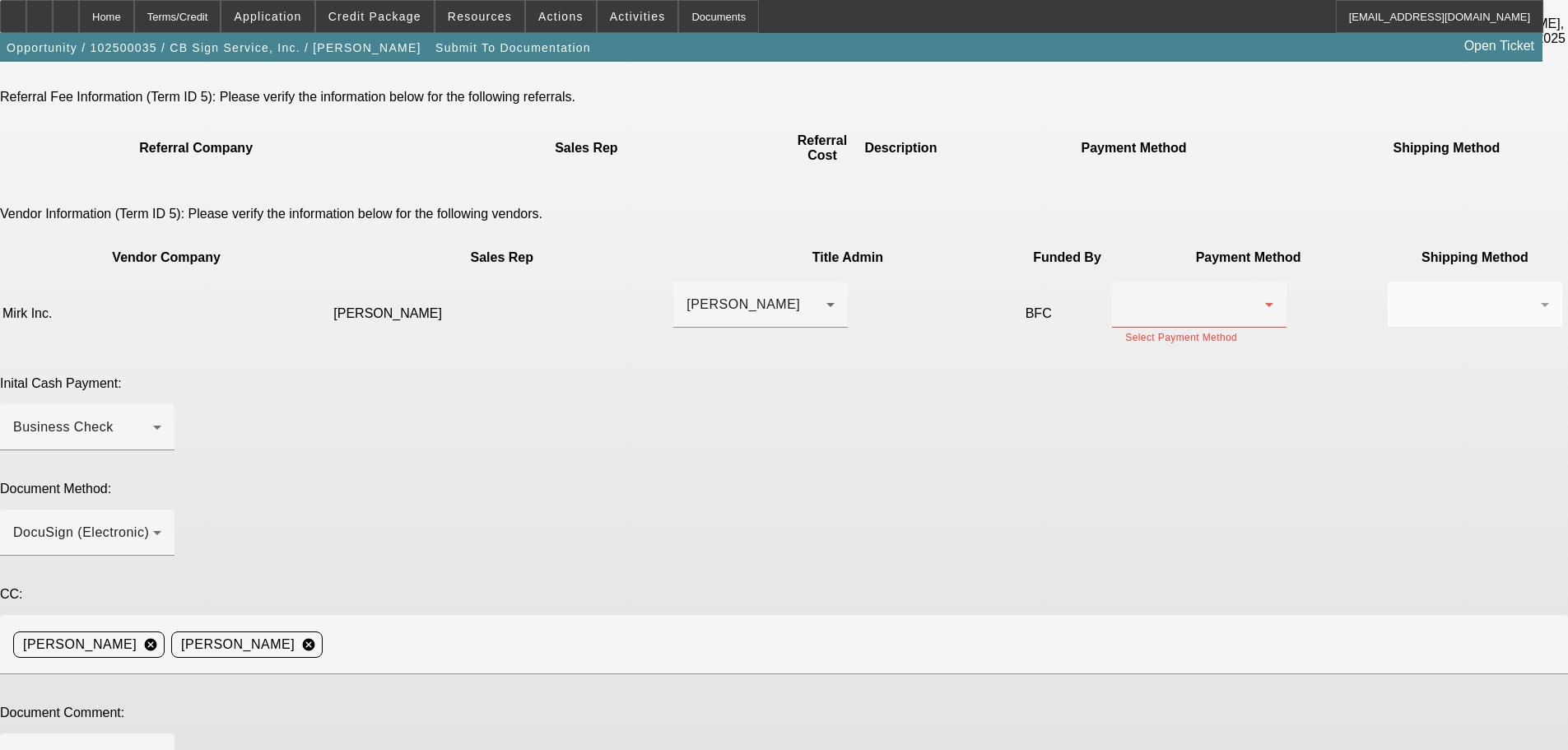
type textarea "raised payment"
click at [422, 23] on span "Credit Package" at bounding box center [375, 17] width 93 height 13
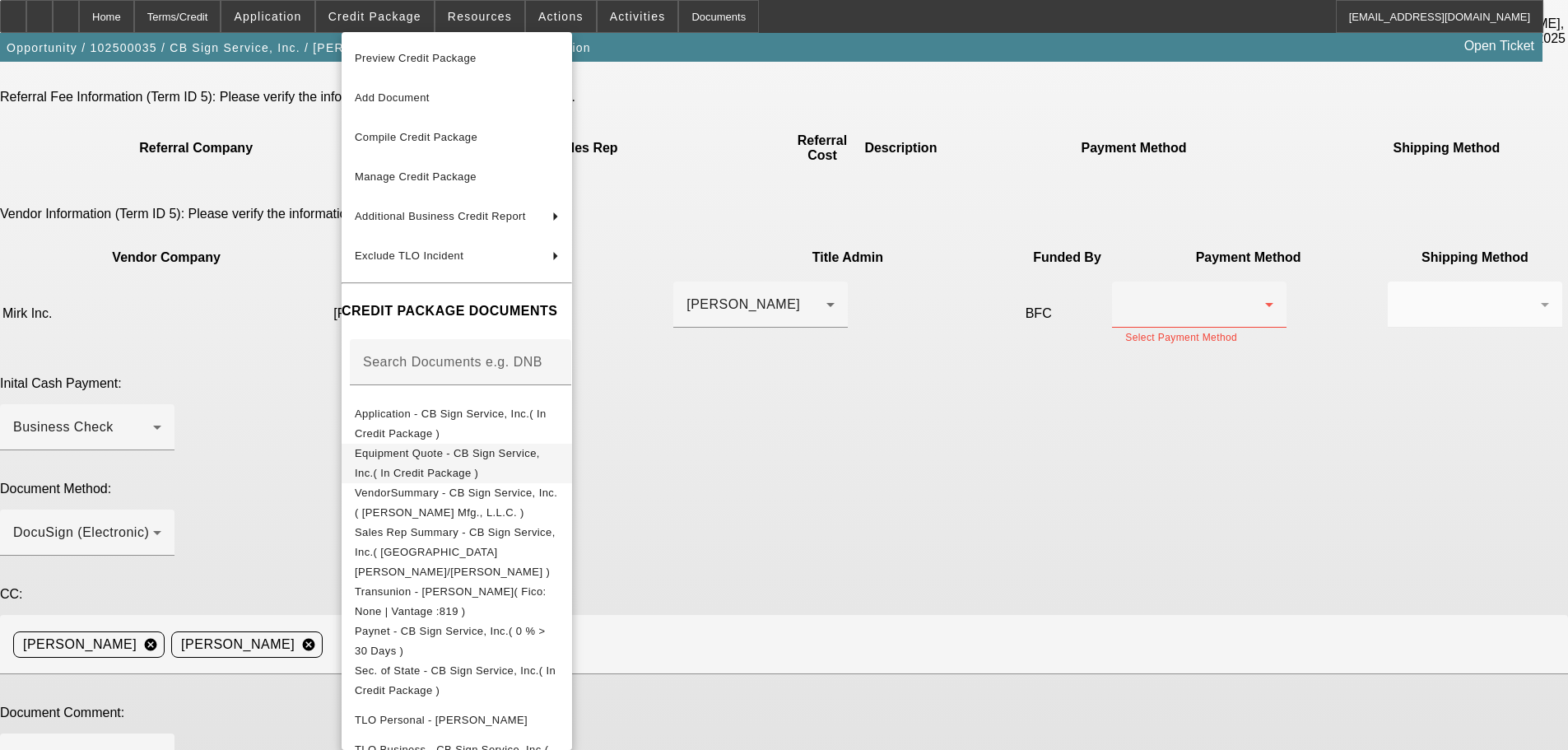
click at [522, 454] on span "Equipment Quote - CB Sign Service, Inc.( In Credit Package )" at bounding box center [447, 463] width 185 height 32
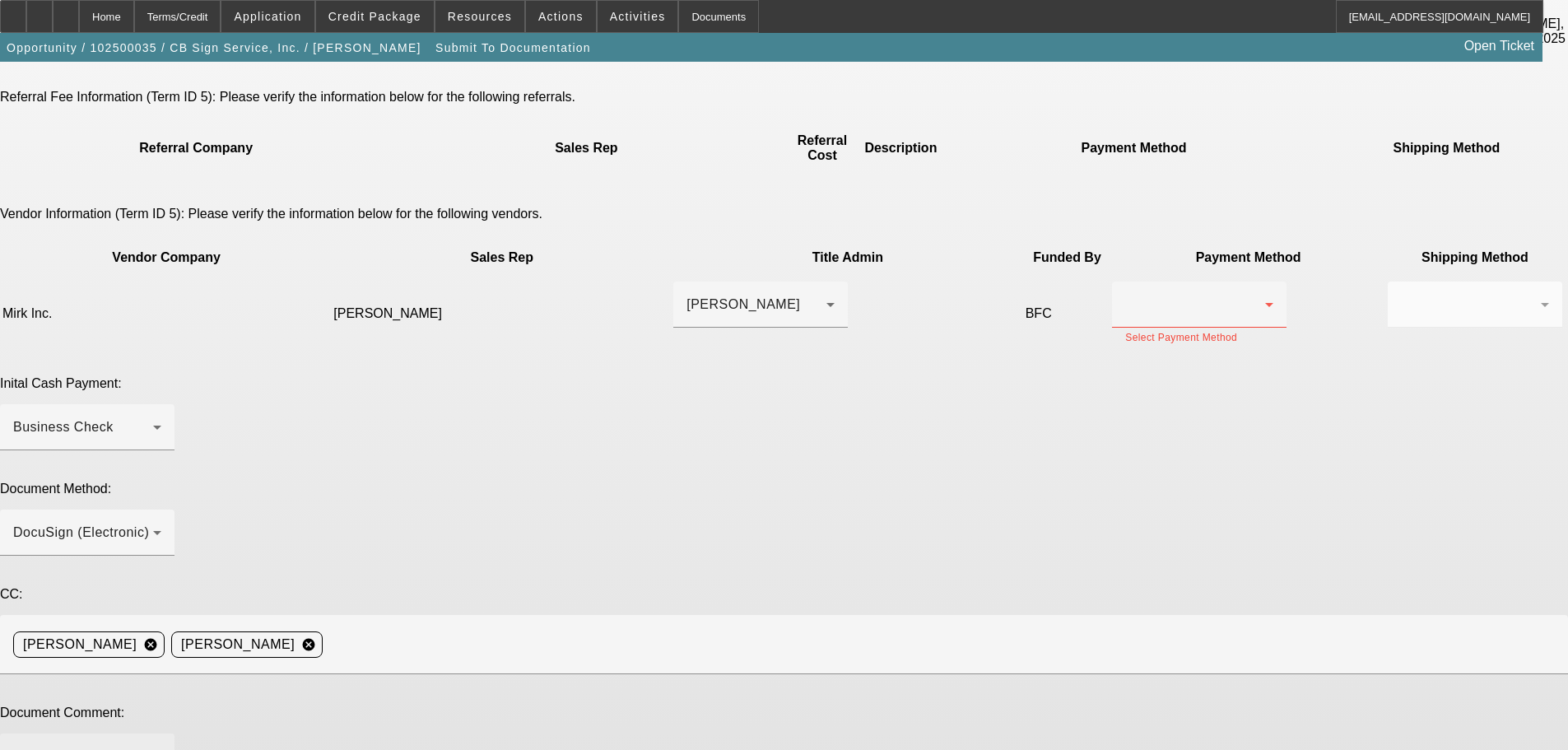
type textarea "vendor is sending me their wire information in a few hours when their accountan…"
click at [1126, 295] on div at bounding box center [1195, 305] width 140 height 20
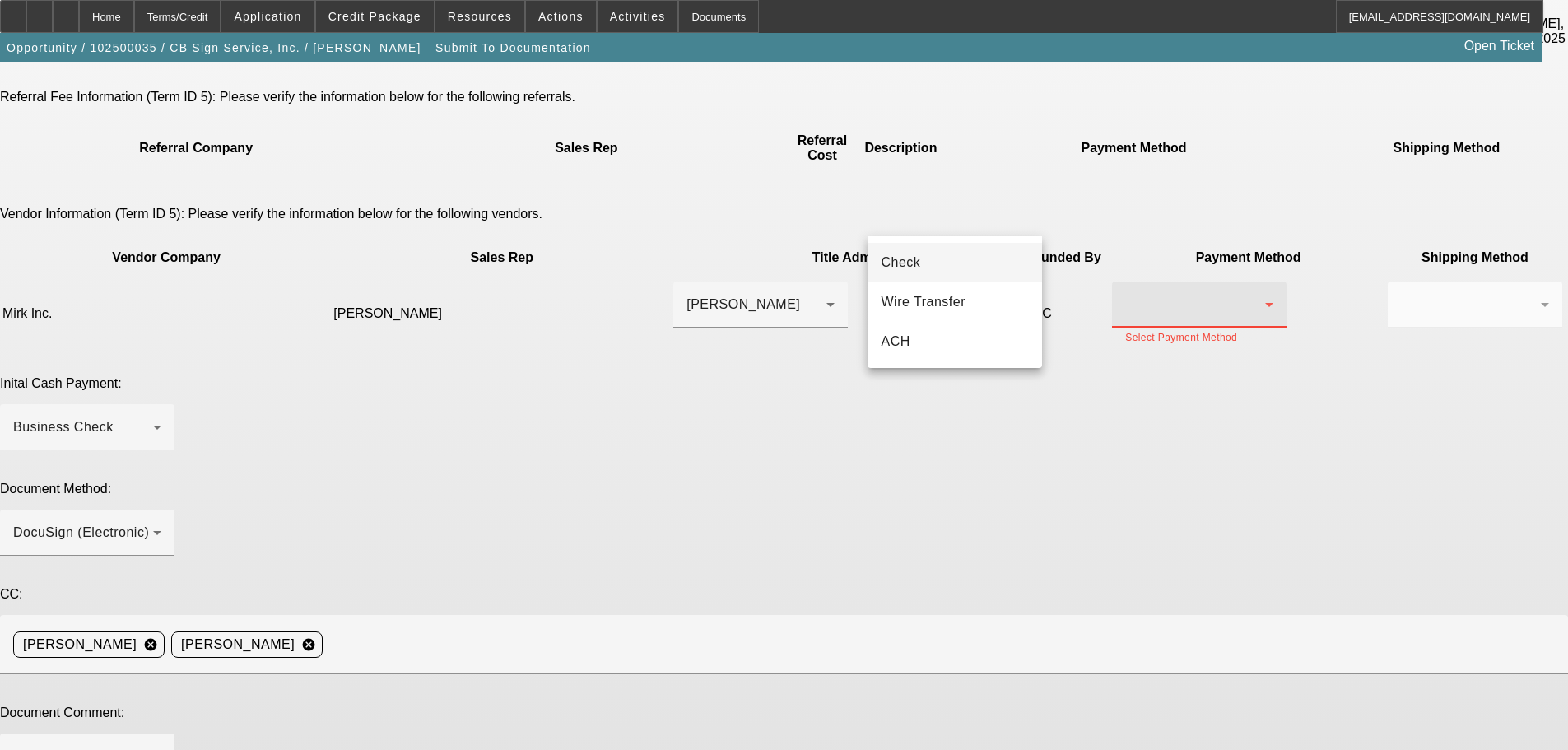
click at [940, 269] on mat-option "Check" at bounding box center [955, 262] width 174 height 39
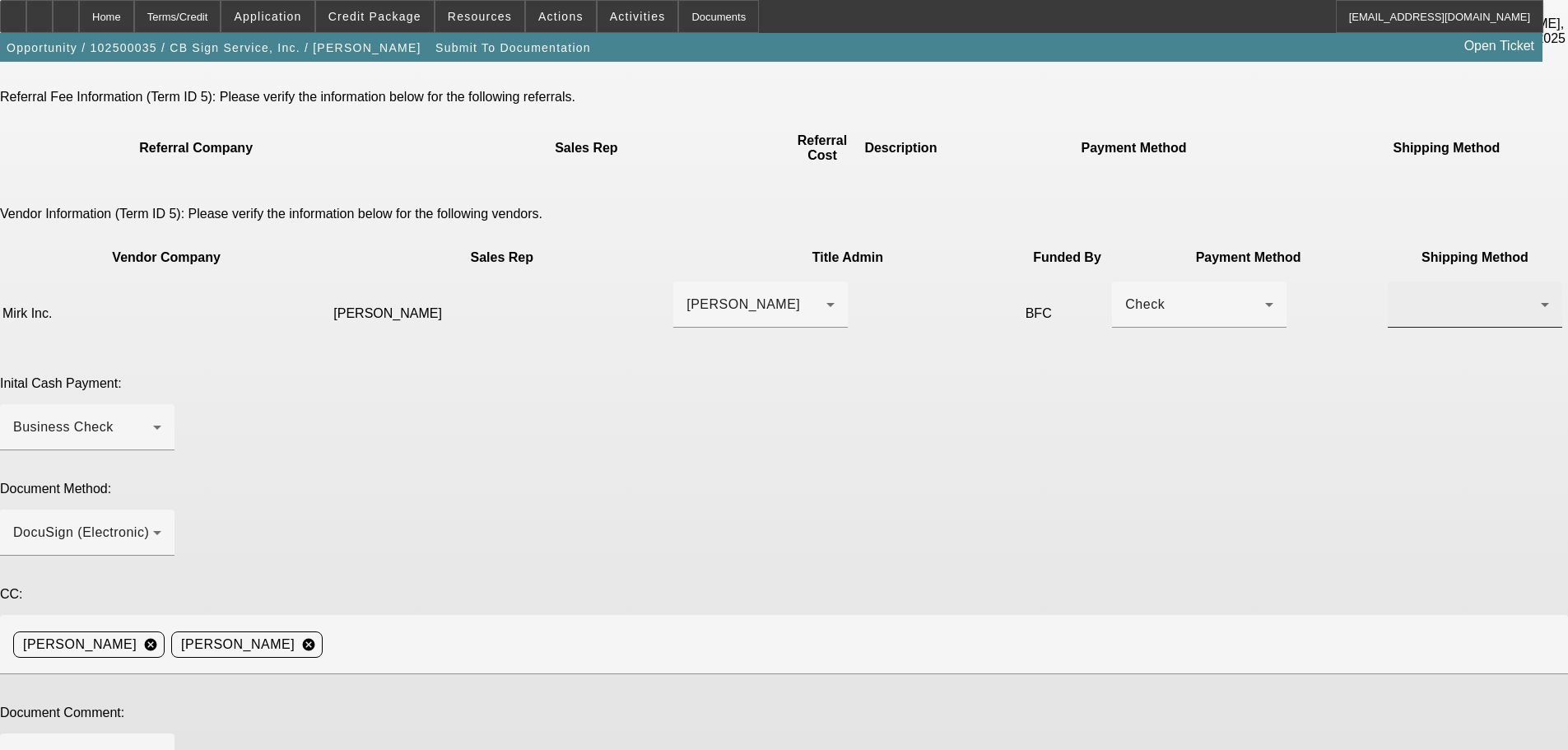
click at [1401, 282] on div at bounding box center [1475, 304] width 148 height 46
click at [1105, 306] on span "Fed Ex" at bounding box center [1086, 303] width 44 height 20
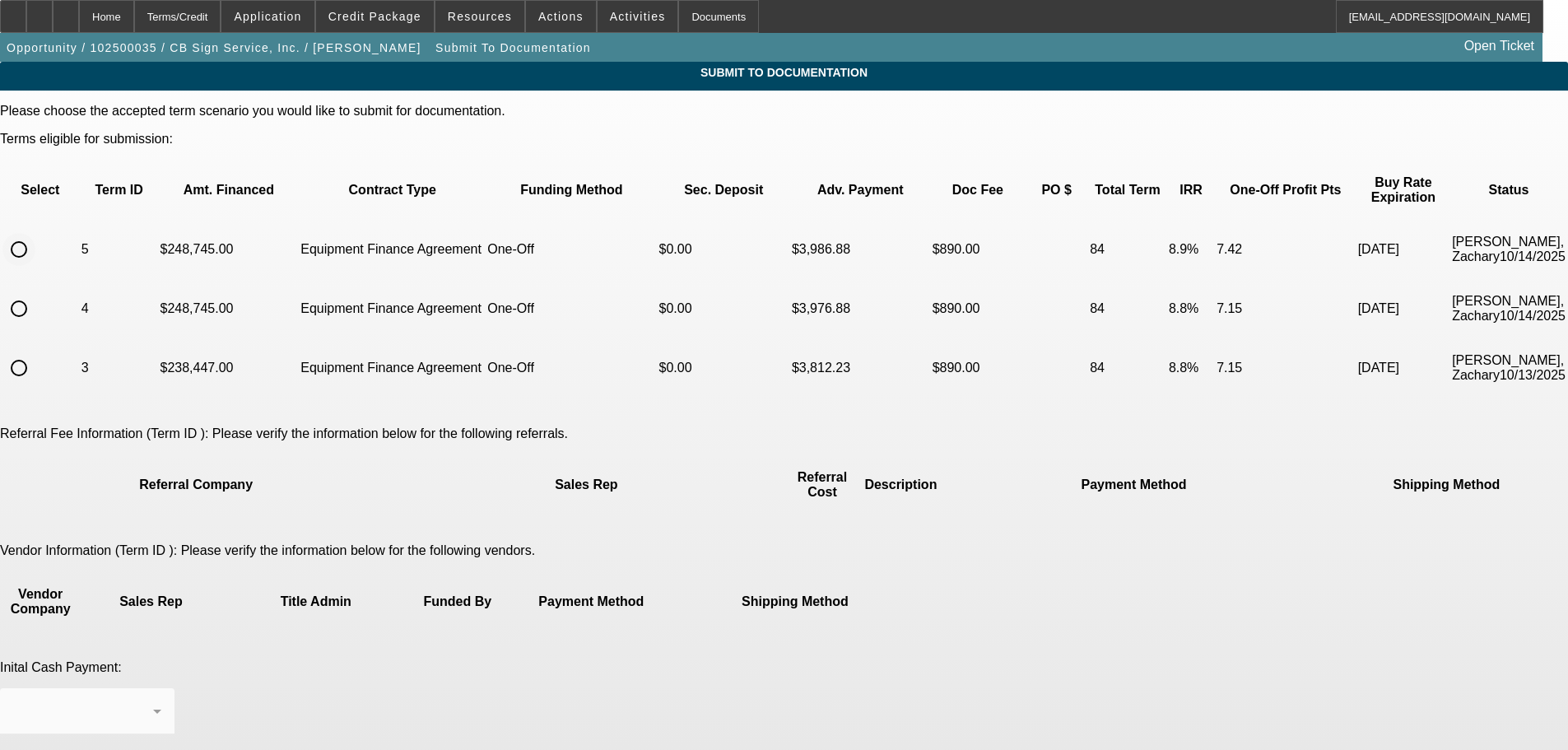
click at [35, 233] on input "radio" at bounding box center [18, 249] width 33 height 33
radio input "true"
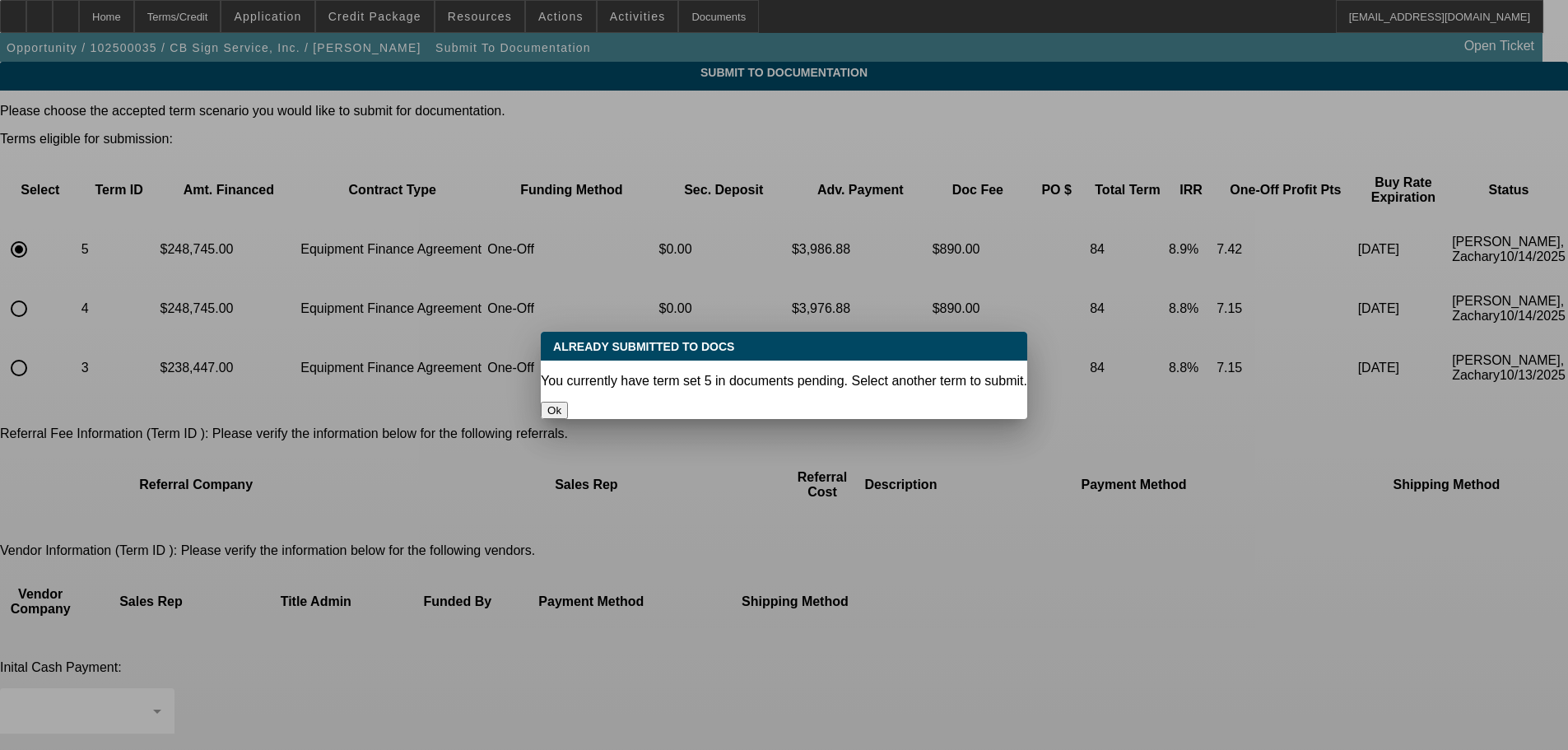
click at [140, 12] on div at bounding box center [784, 375] width 1568 height 750
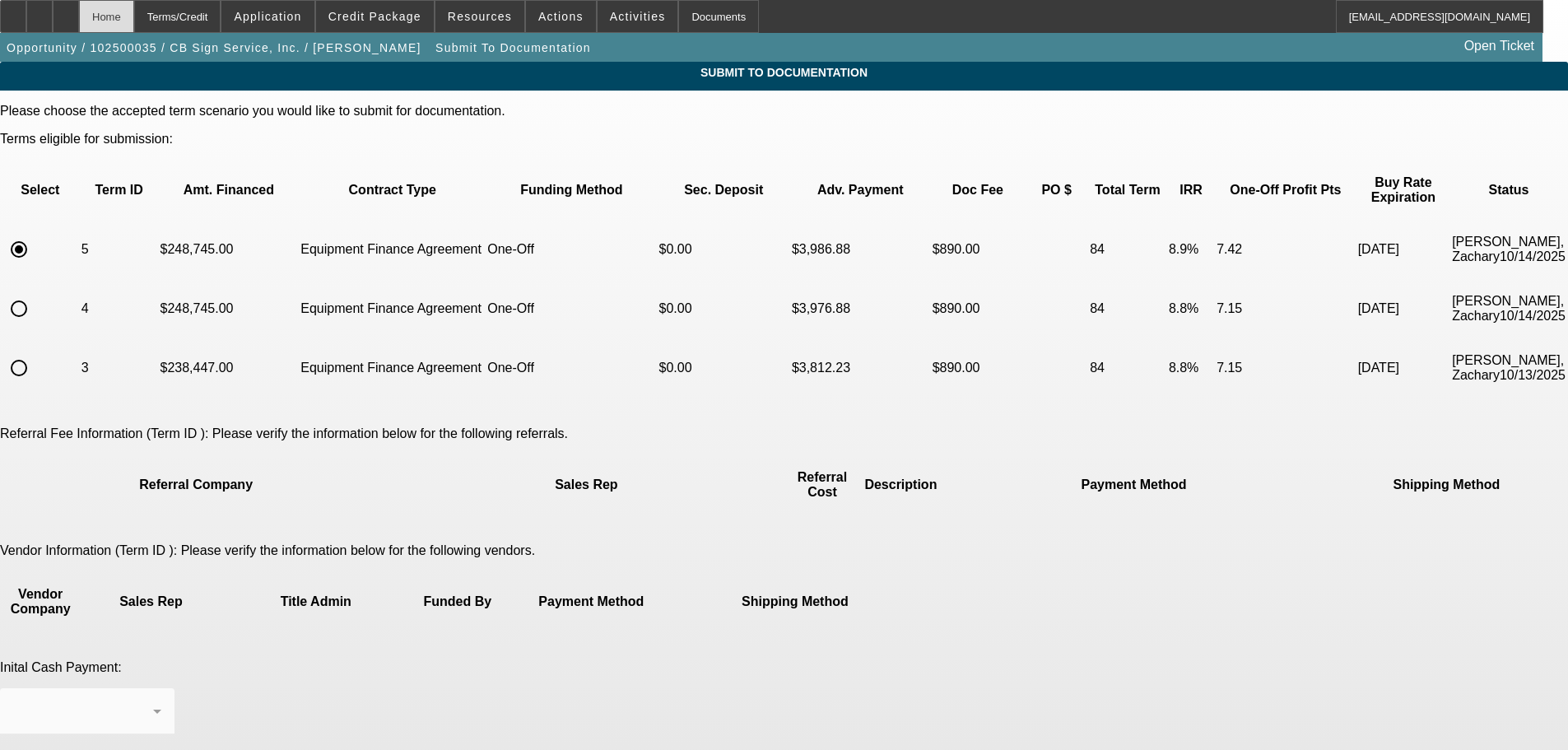
click at [134, 17] on div "Home" at bounding box center [106, 16] width 55 height 33
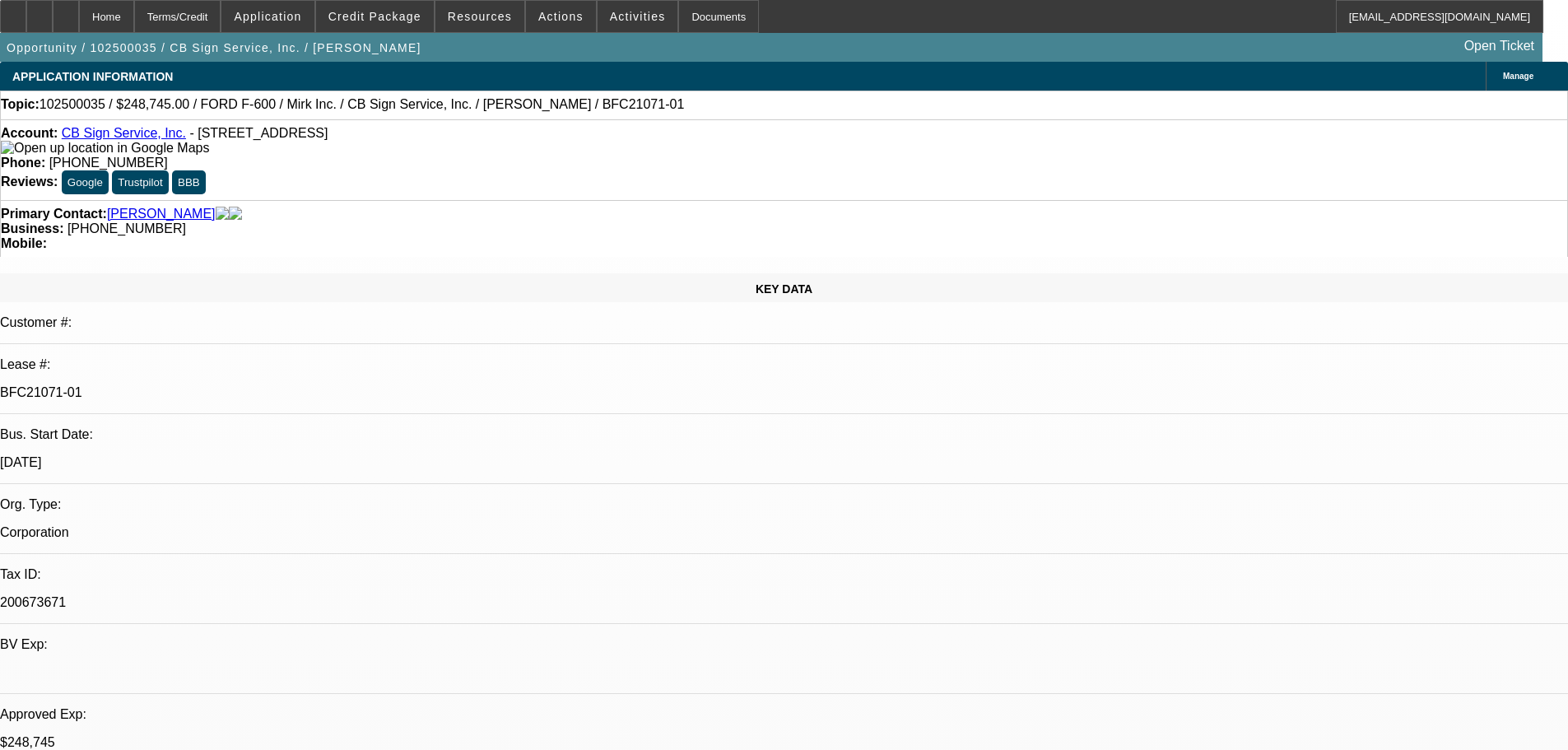
select select "0"
select select "3"
select select "0"
select select "6"
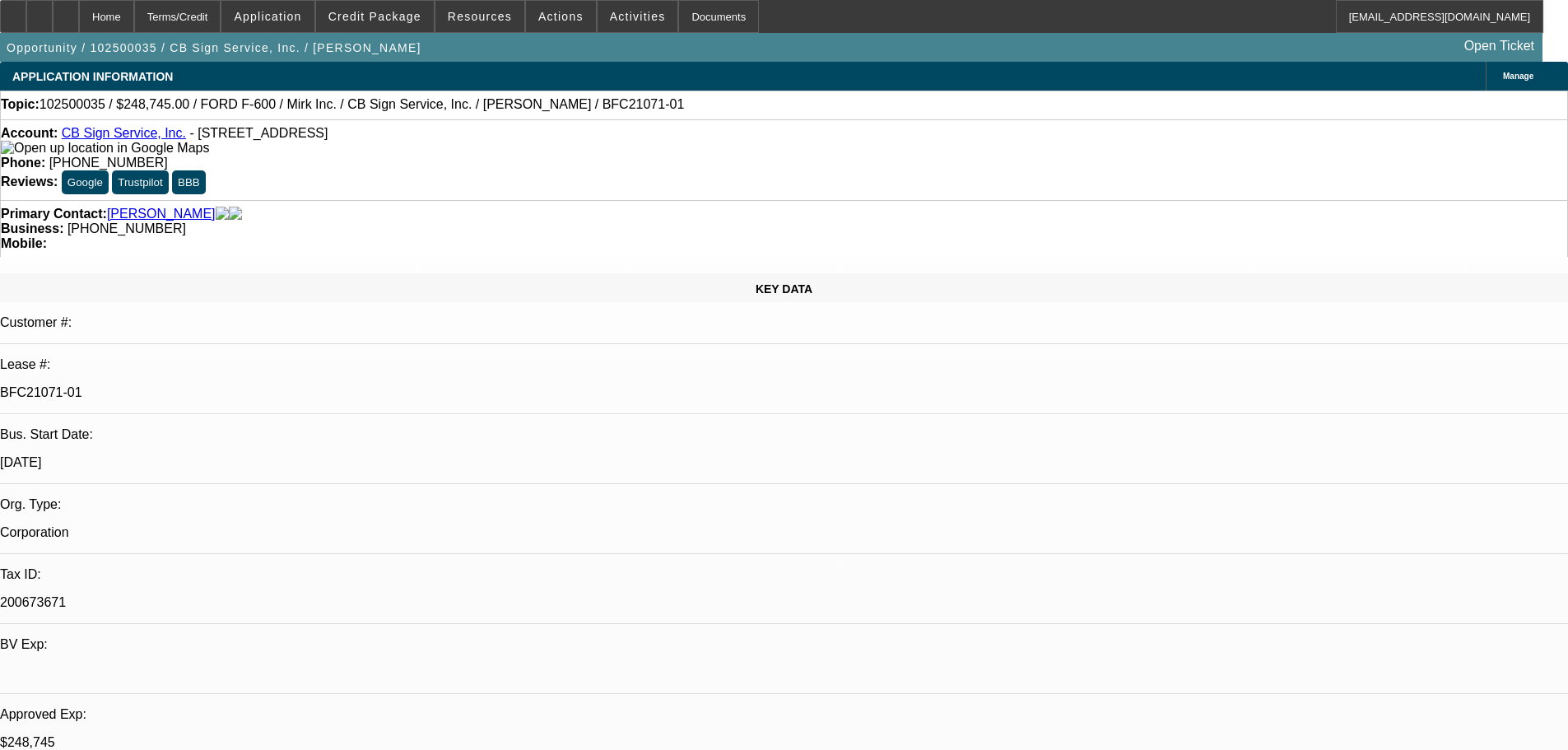
select select "0"
select select "3"
select select "0"
select select "6"
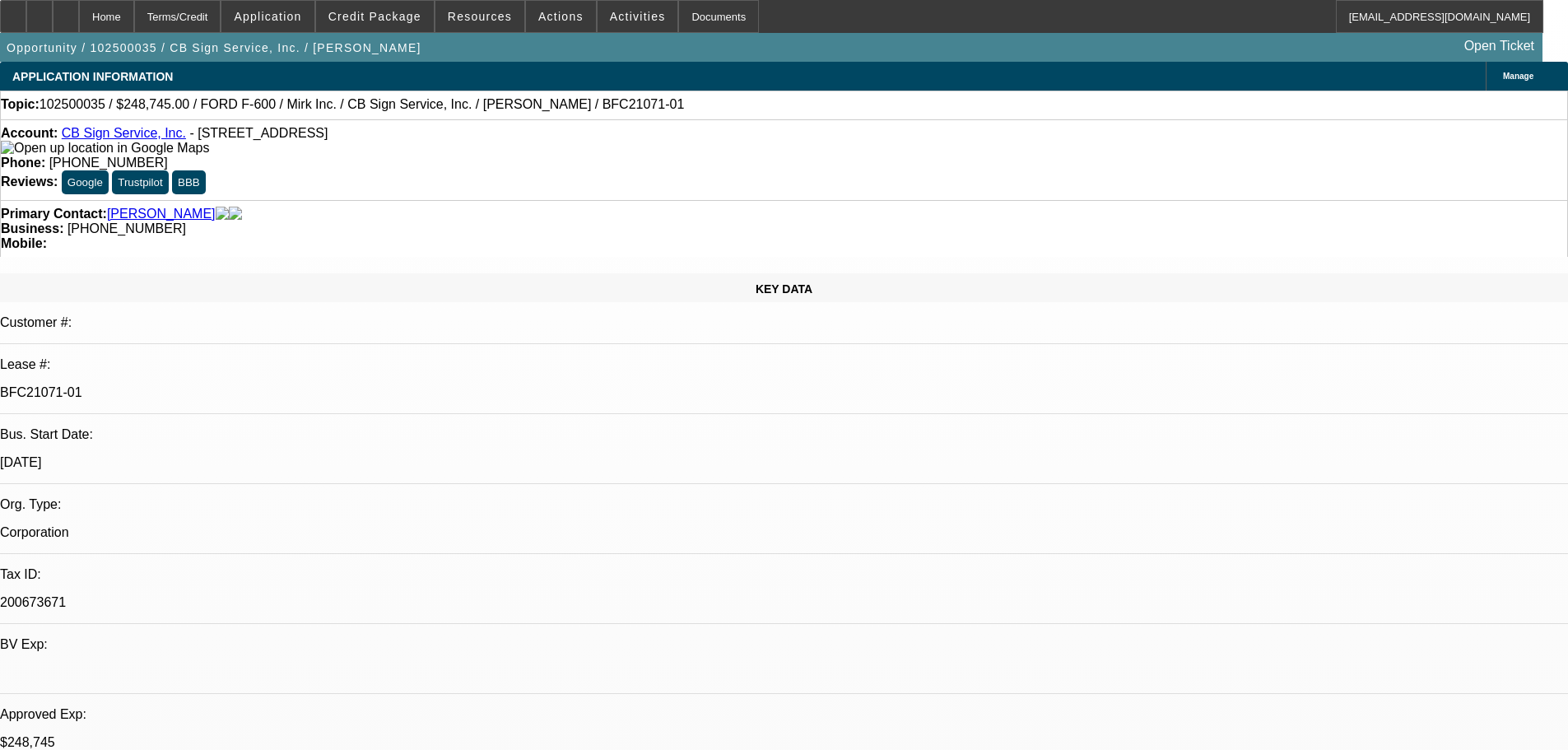
select select "0"
select select "3"
select select "0"
select select "6"
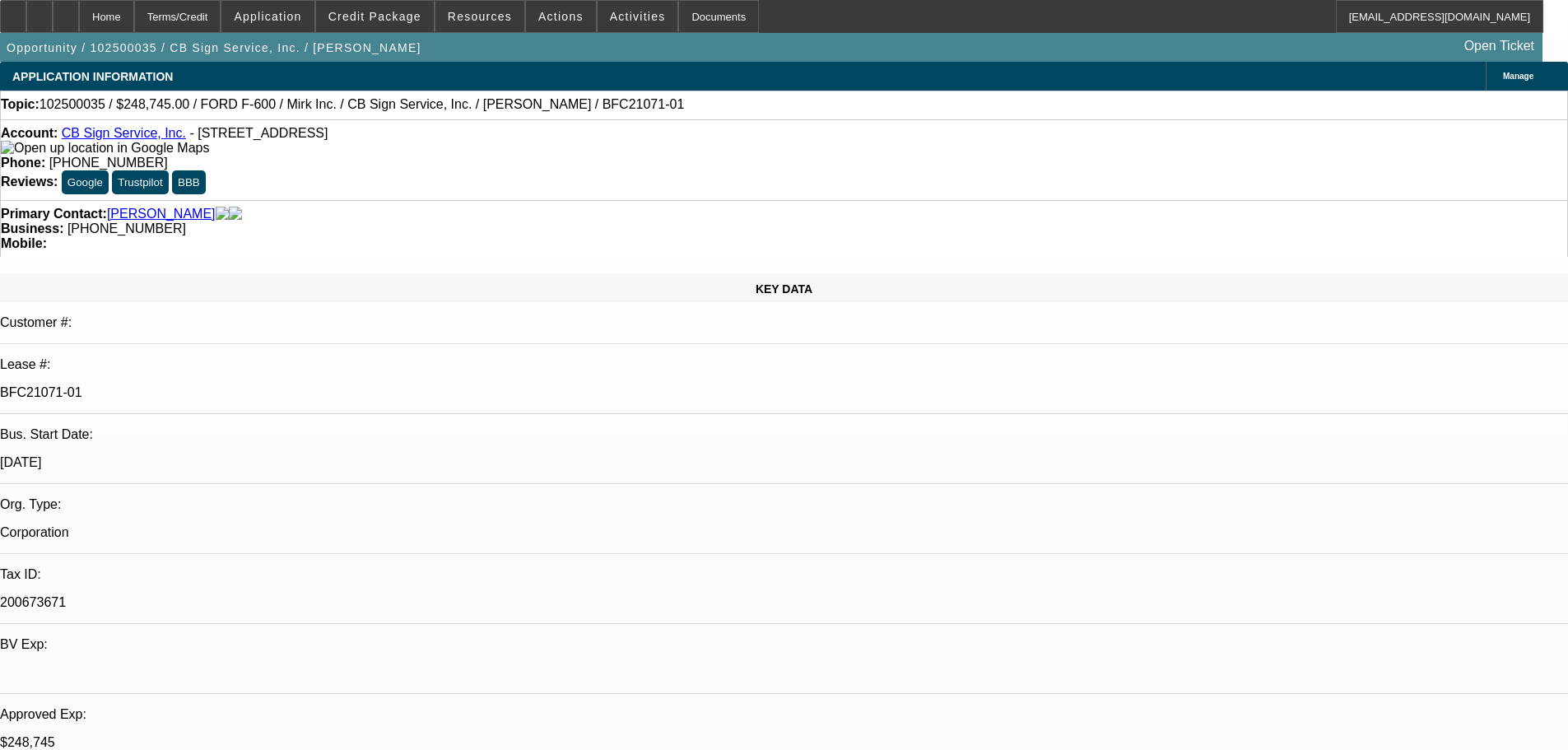
select select "0"
select select "3"
select select "0"
select select "6"
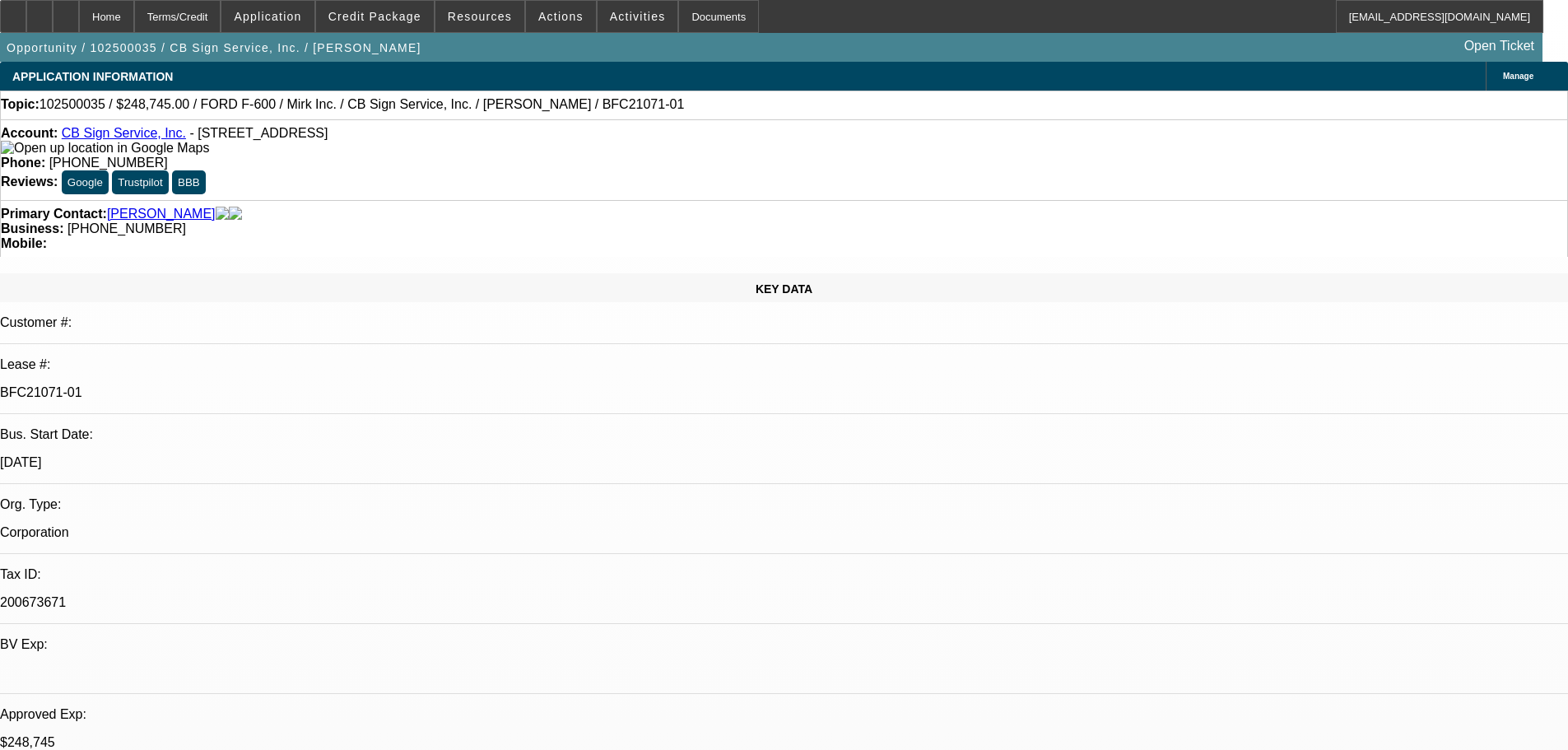
select select "0"
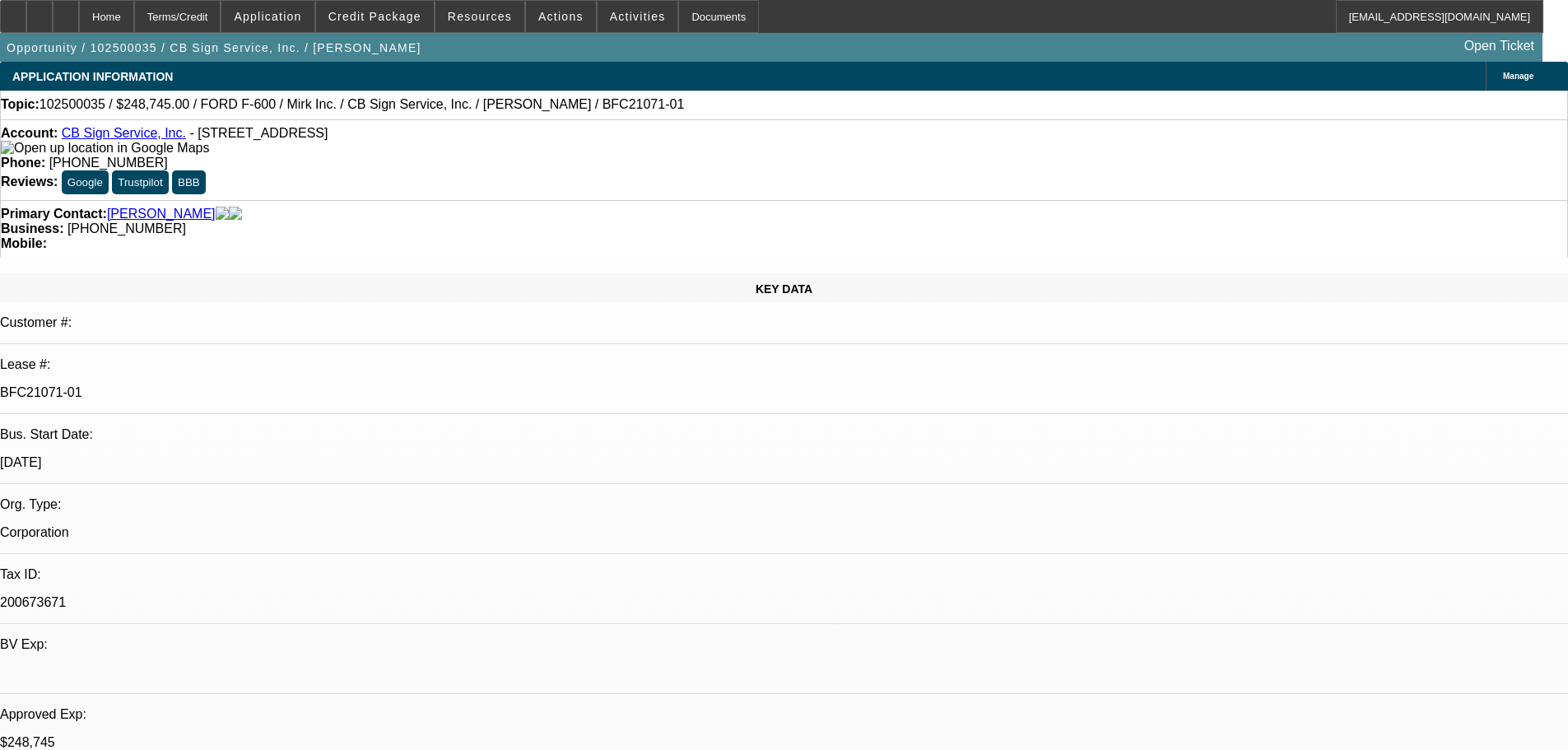
select select "3"
select select "0"
select select "6"
select select "0"
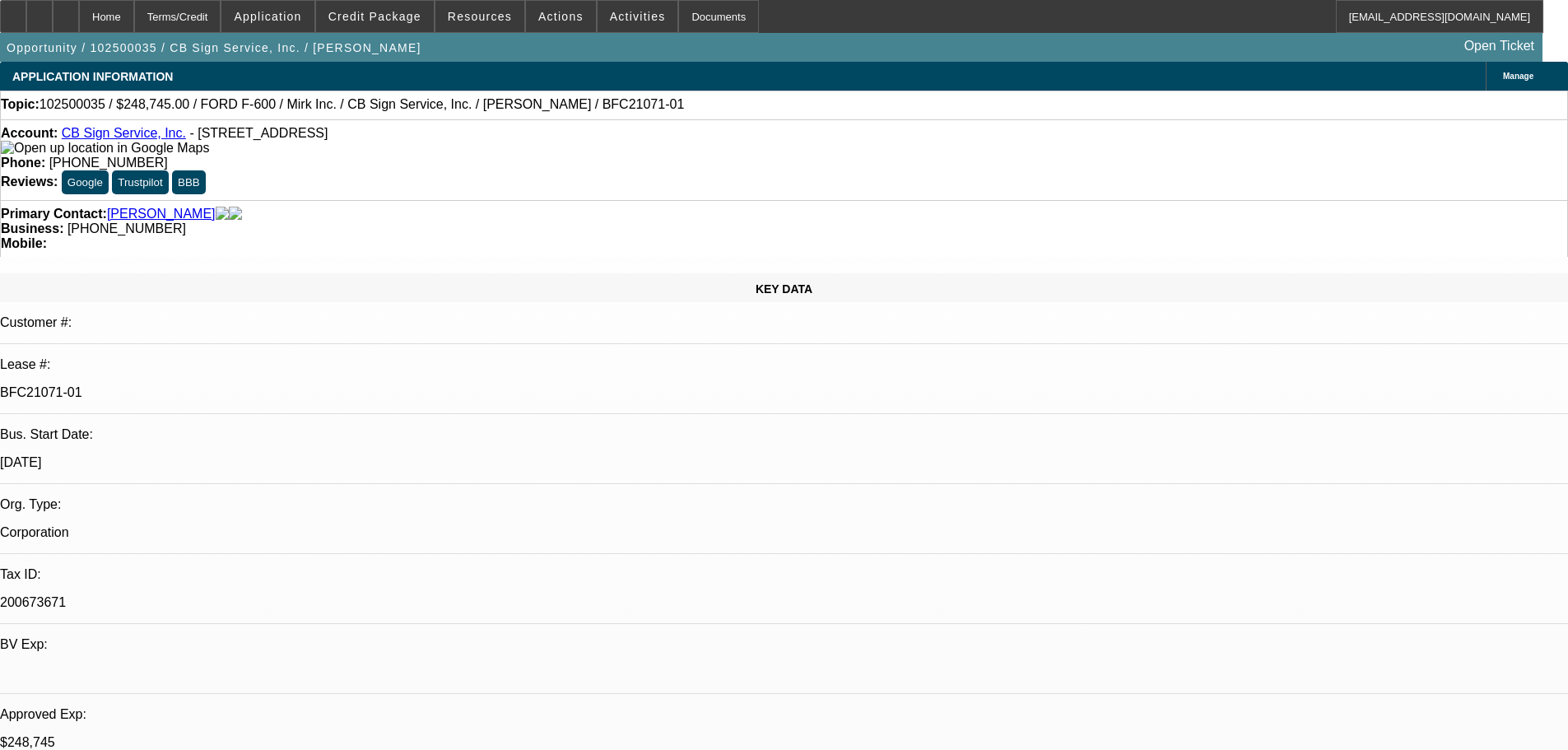
select select "3"
select select "0"
select select "6"
select select "0"
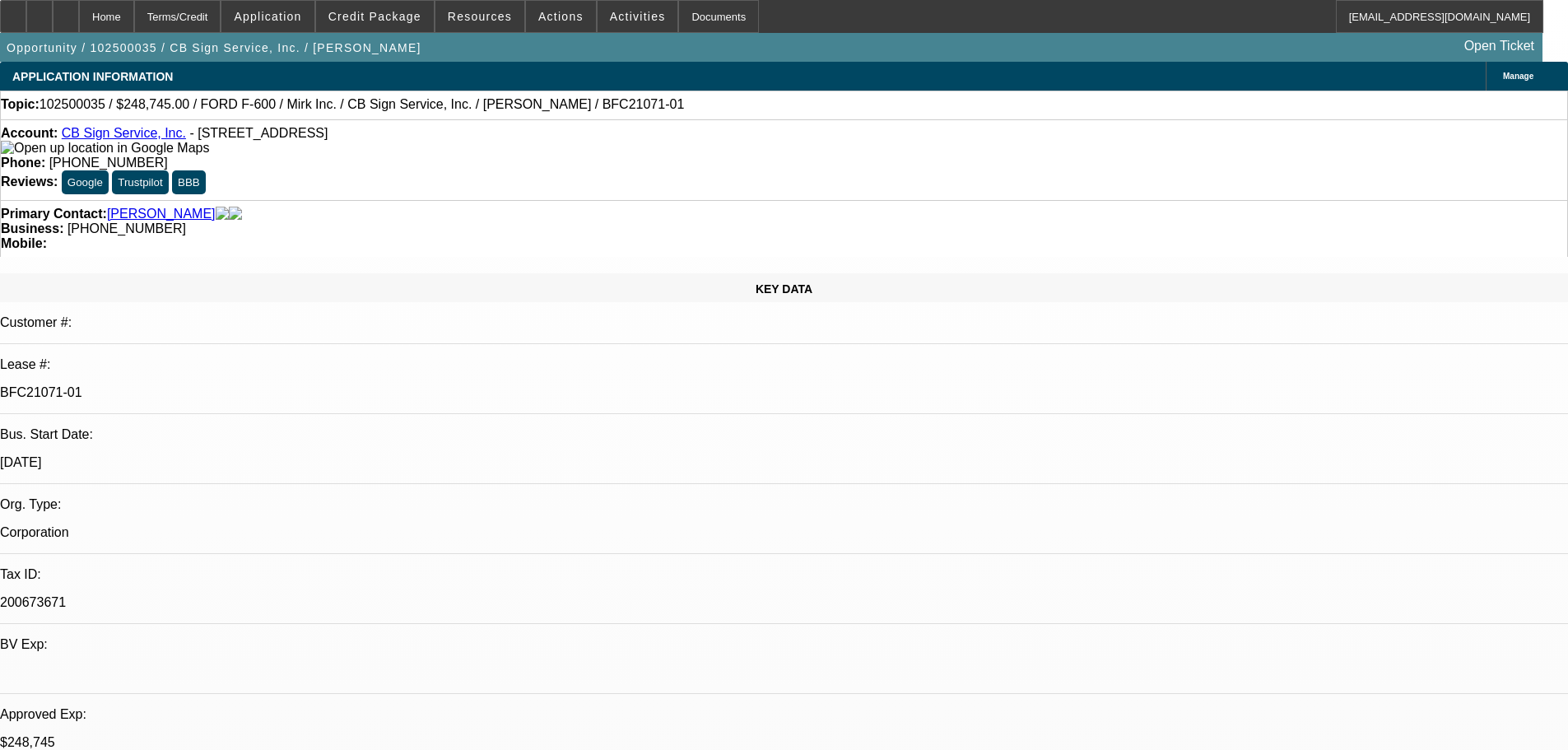
select select "3"
select select "0"
select select "6"
select select "0"
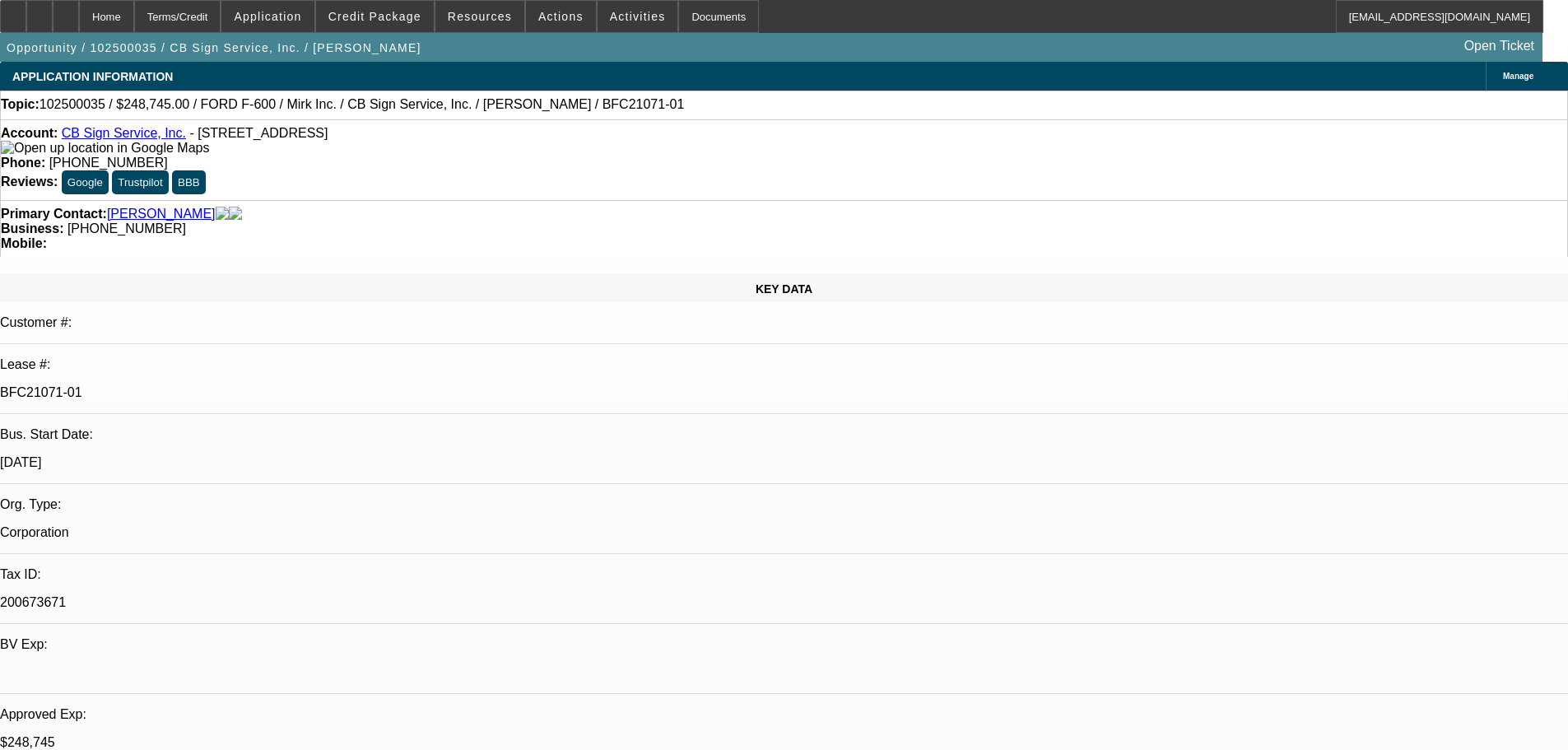
select select "3"
select select "0"
select select "6"
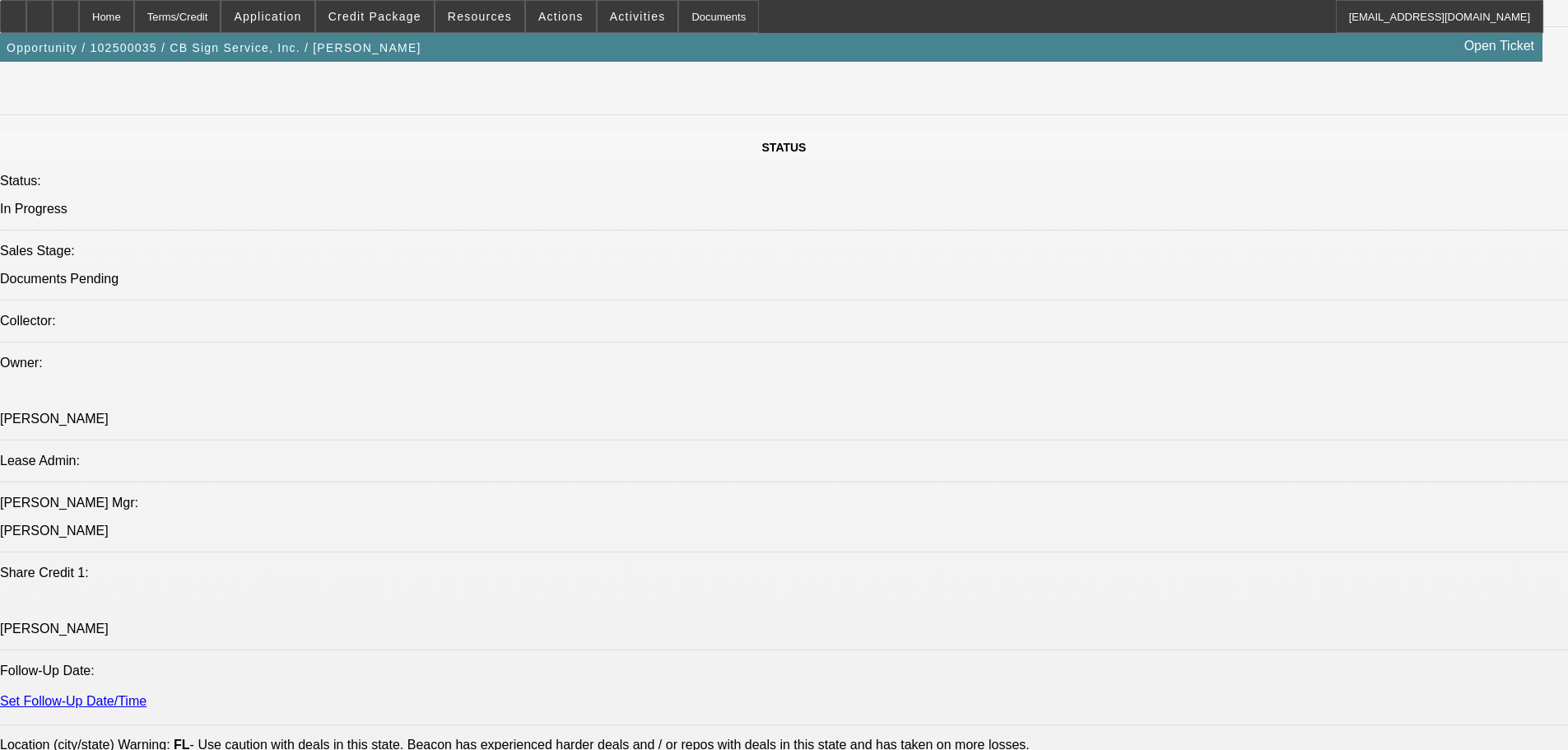
scroll to position [1564, 0]
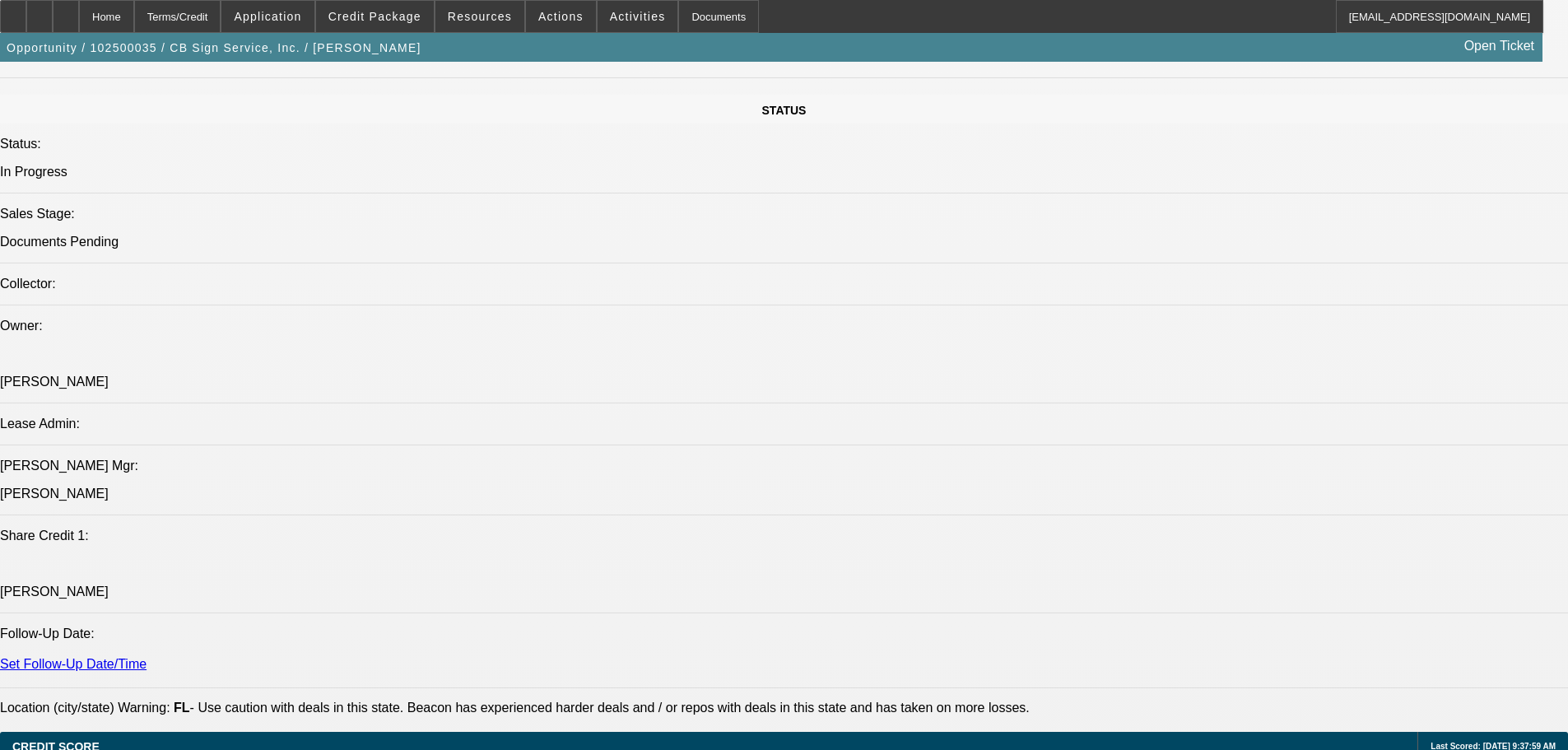
scroll to position [1975, 0]
